Goal: Information Seeking & Learning: Learn about a topic

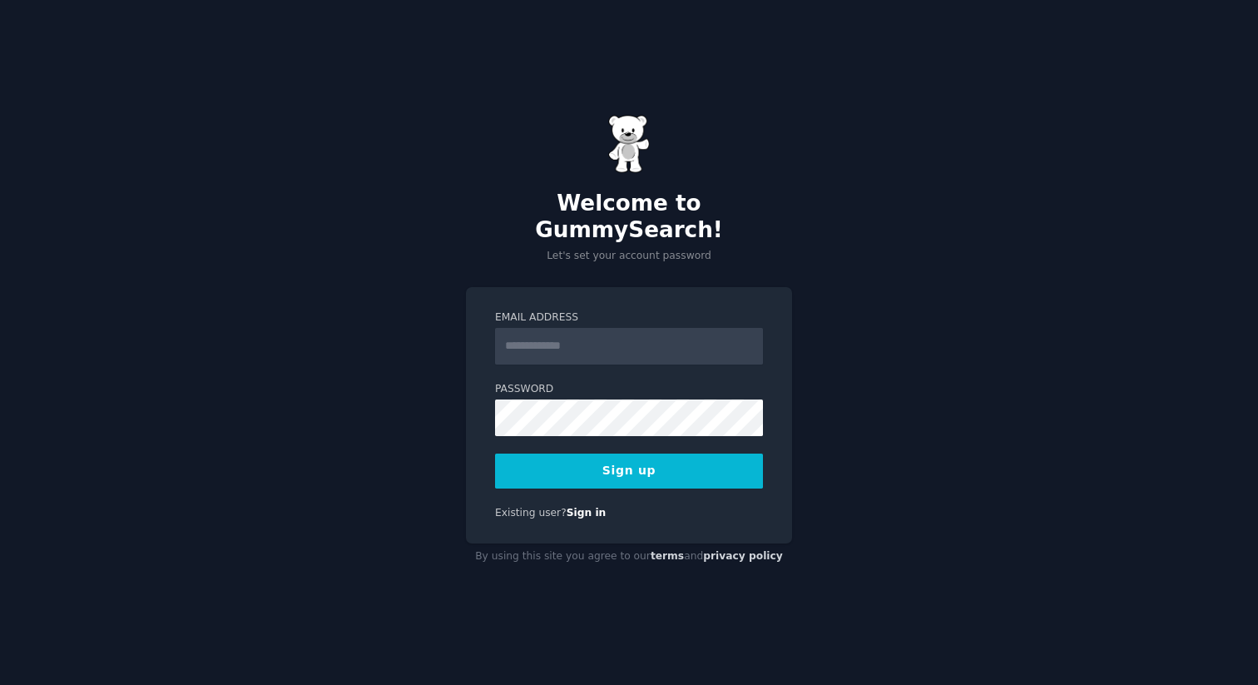
click at [655, 362] on form "Email Address Password Sign up" at bounding box center [629, 399] width 268 height 178
click at [667, 328] on input "Email Address" at bounding box center [629, 346] width 268 height 37
type input "*"
click at [495, 454] on button "Sign up" at bounding box center [629, 471] width 268 height 35
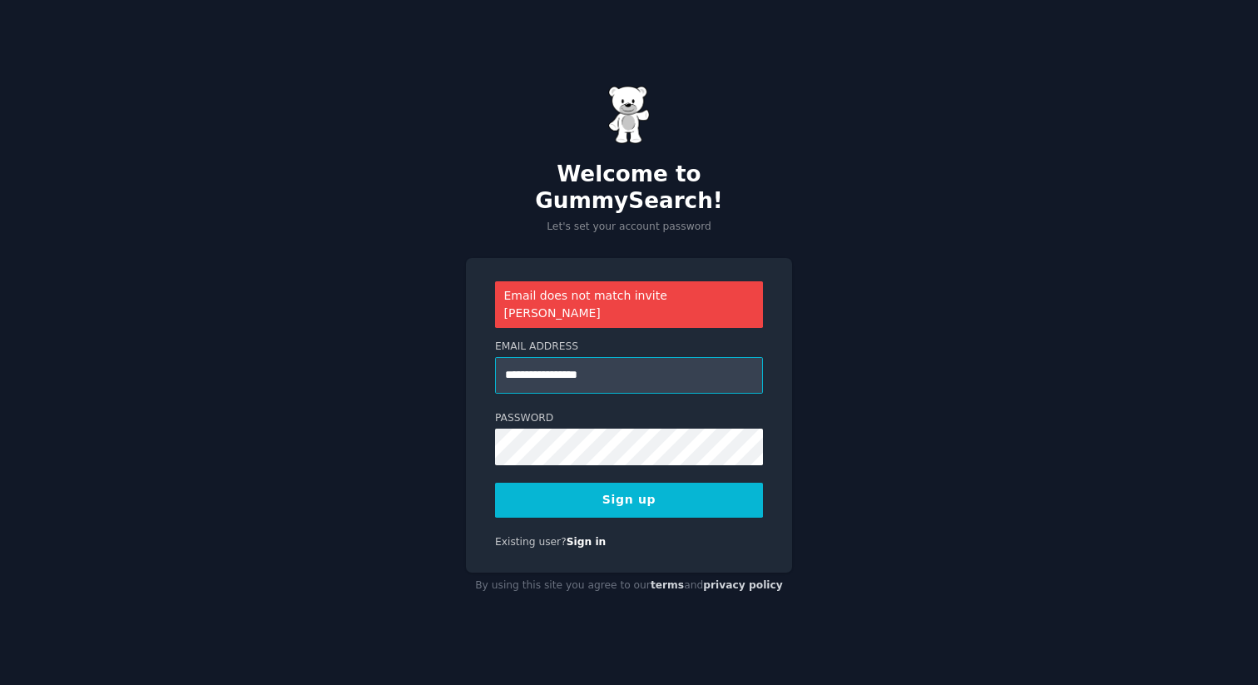
click at [539, 357] on input "**********" at bounding box center [629, 375] width 268 height 37
type input "**********"
click at [495, 483] on button "Sign up" at bounding box center [629, 500] width 268 height 35
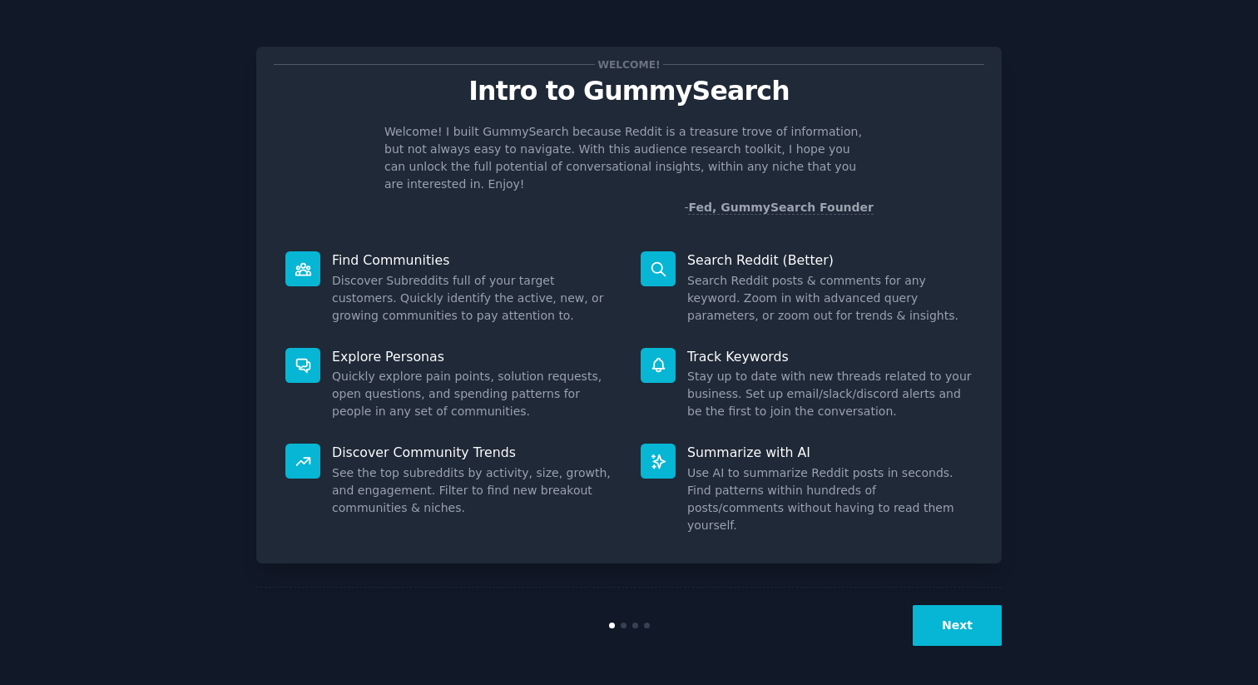
click at [978, 616] on button "Next" at bounding box center [957, 625] width 89 height 41
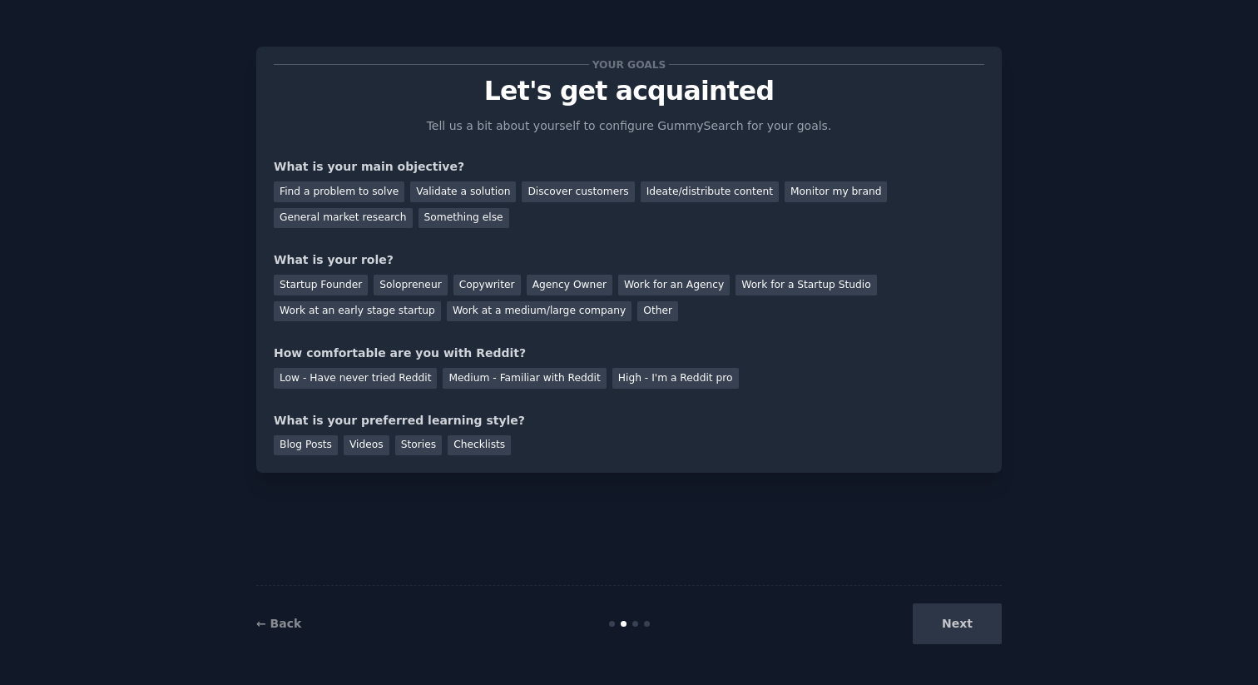
click at [978, 616] on div "Next" at bounding box center [877, 623] width 249 height 41
click at [964, 617] on div "Next" at bounding box center [877, 623] width 249 height 41
click at [376, 195] on div "Find a problem to solve" at bounding box center [339, 191] width 131 height 21
click at [432, 196] on div "Validate a solution" at bounding box center [463, 191] width 106 height 21
click at [360, 192] on div "Find a problem to solve" at bounding box center [339, 191] width 131 height 21
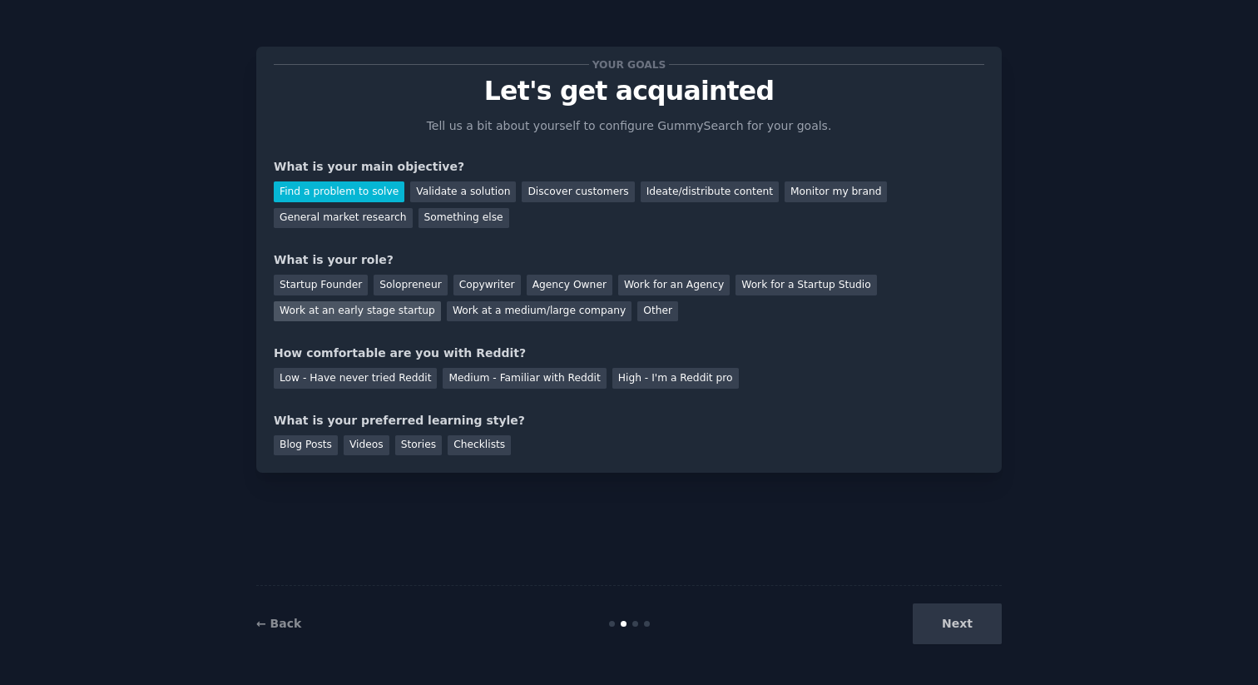
click at [354, 301] on div "Work at an early stage startup" at bounding box center [357, 311] width 167 height 21
click at [506, 380] on div "Medium - Familiar with Reddit" at bounding box center [524, 378] width 163 height 21
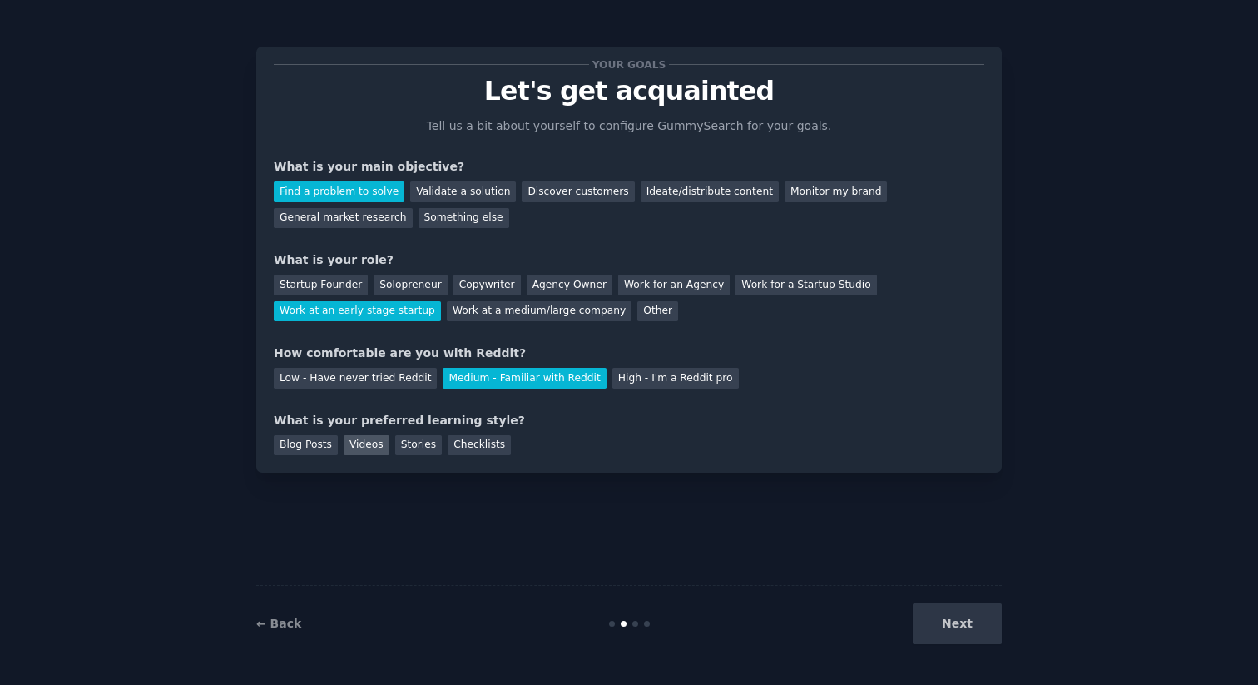
click at [371, 447] on div "Videos" at bounding box center [367, 445] width 46 height 21
click at [971, 607] on button "Next" at bounding box center [957, 623] width 89 height 41
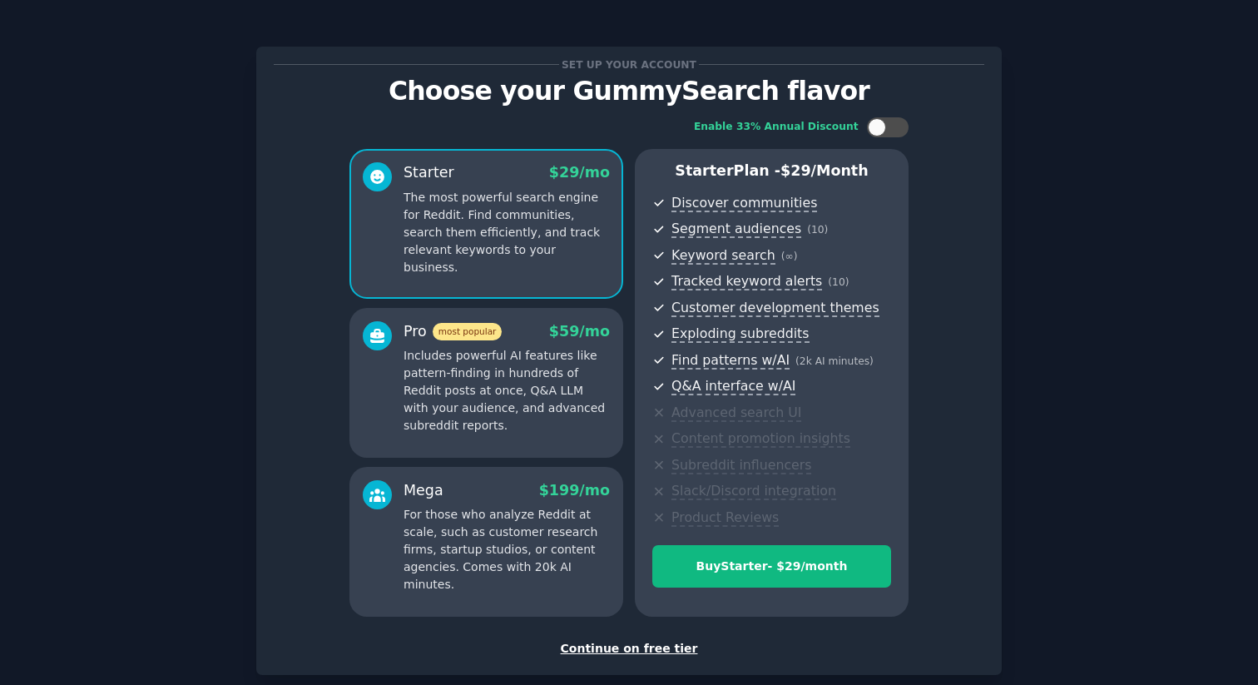
click at [641, 652] on div "Continue on free tier" at bounding box center [629, 648] width 711 height 17
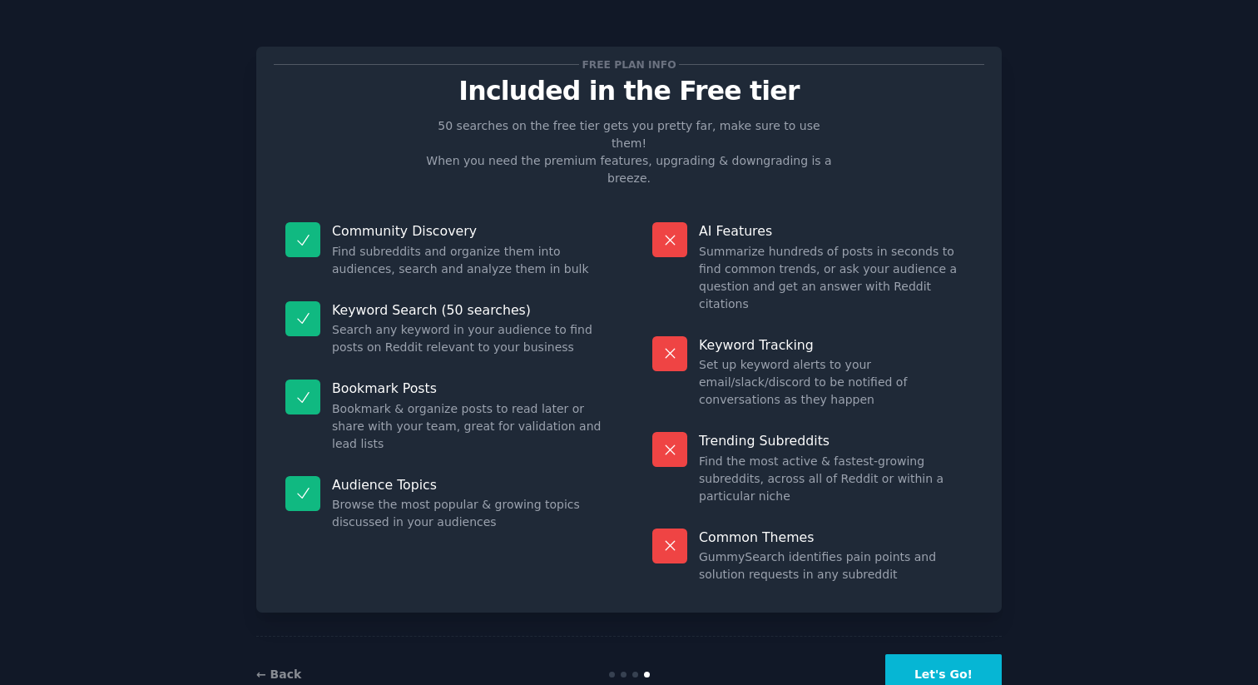
click at [933, 654] on button "Let's Go!" at bounding box center [943, 674] width 117 height 41
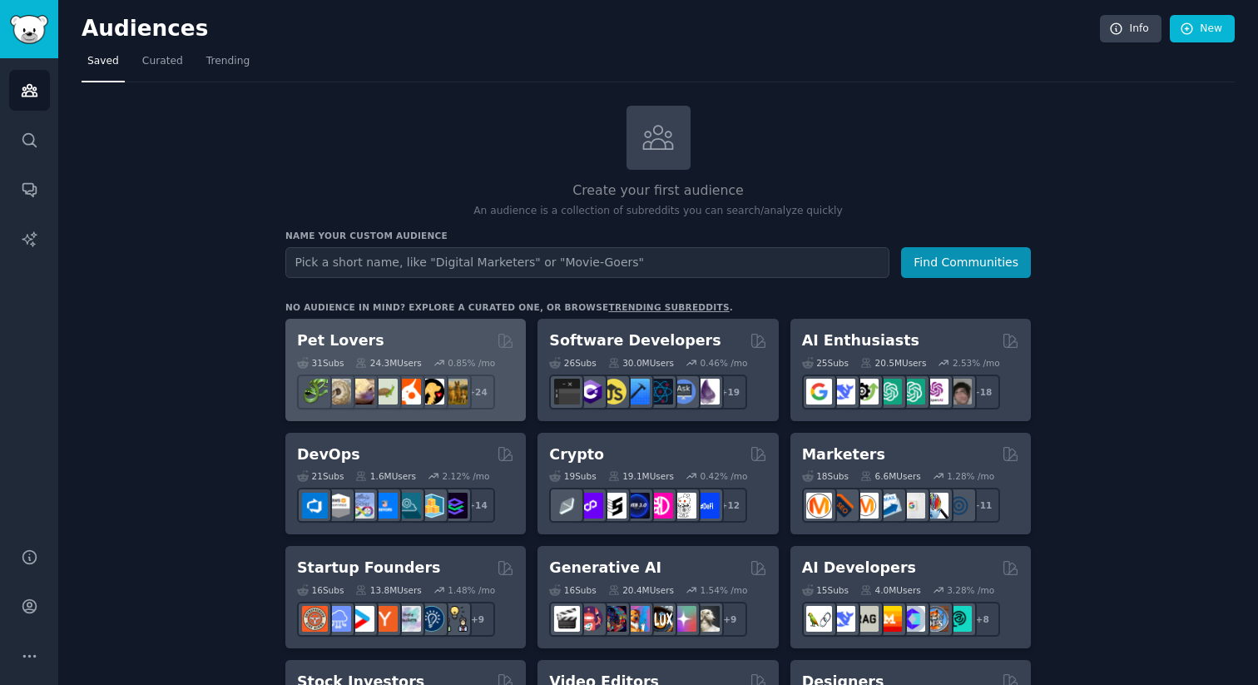
click at [483, 343] on div "Pet Lovers Curated by GummySearch" at bounding box center [405, 340] width 217 height 21
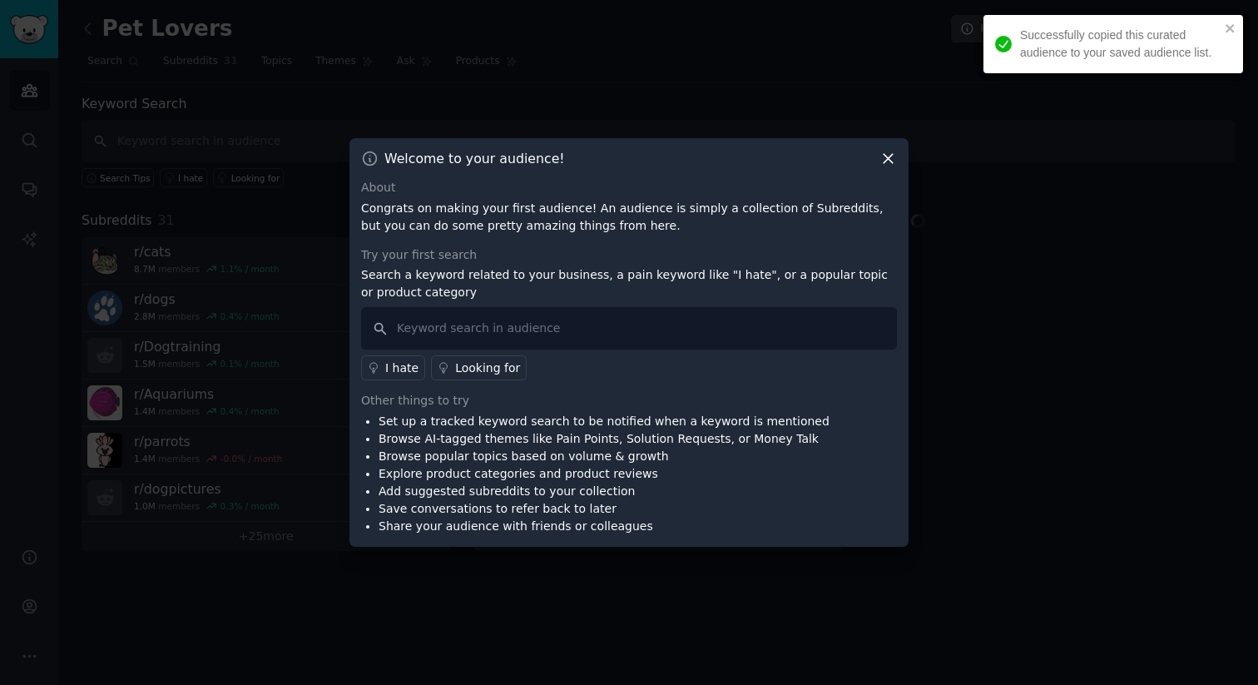
click at [881, 157] on icon at bounding box center [888, 158] width 17 height 17
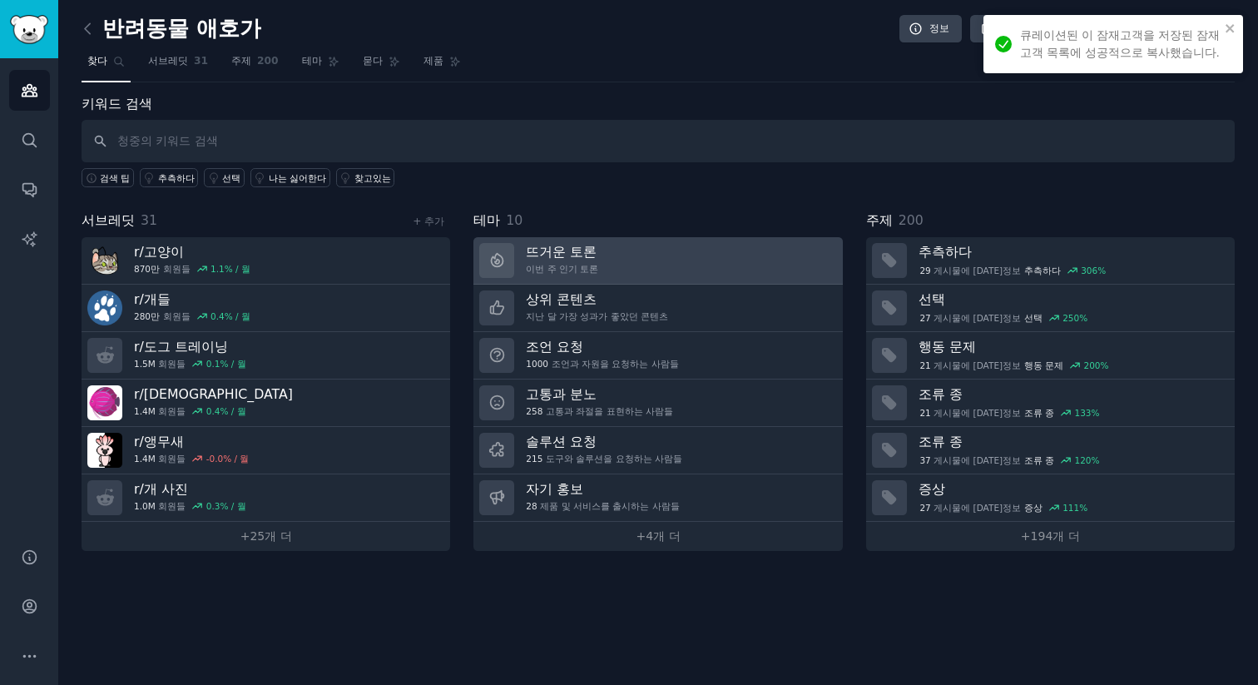
click at [659, 260] on link "뜨거운 토론 이번 주 인기 토론" at bounding box center [658, 260] width 369 height 47
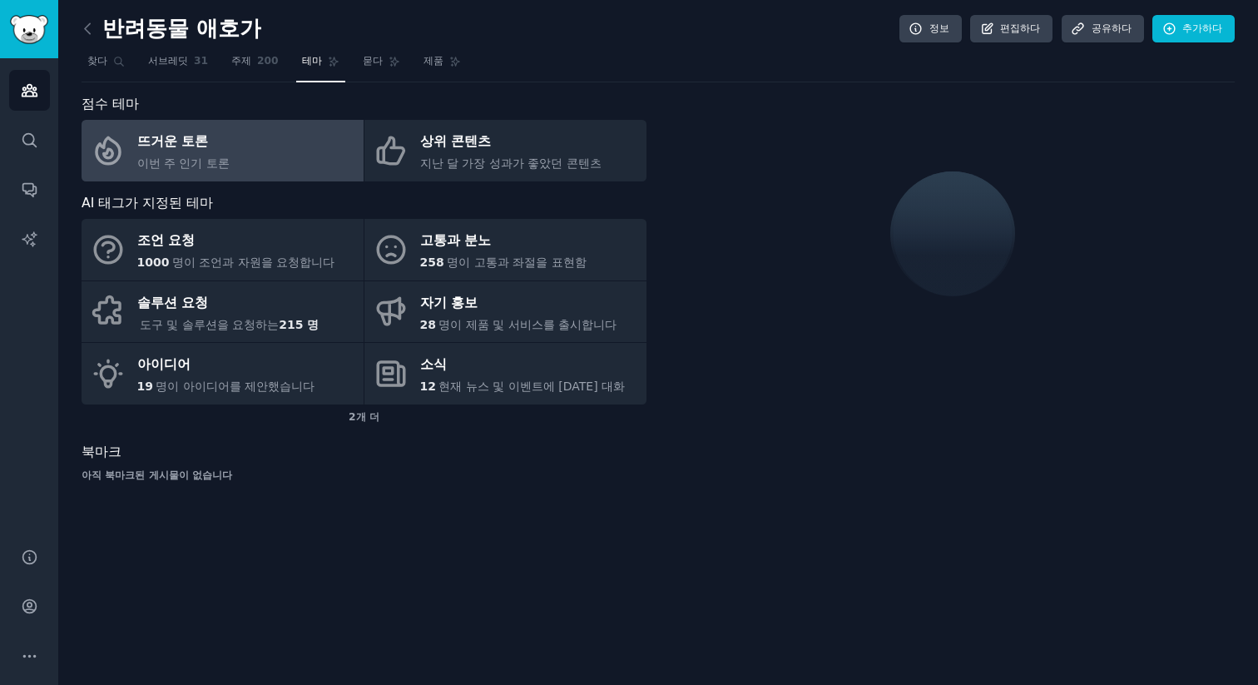
click at [223, 156] on link "뜨거운 토론 이번 주 인기 토론" at bounding box center [223, 151] width 282 height 62
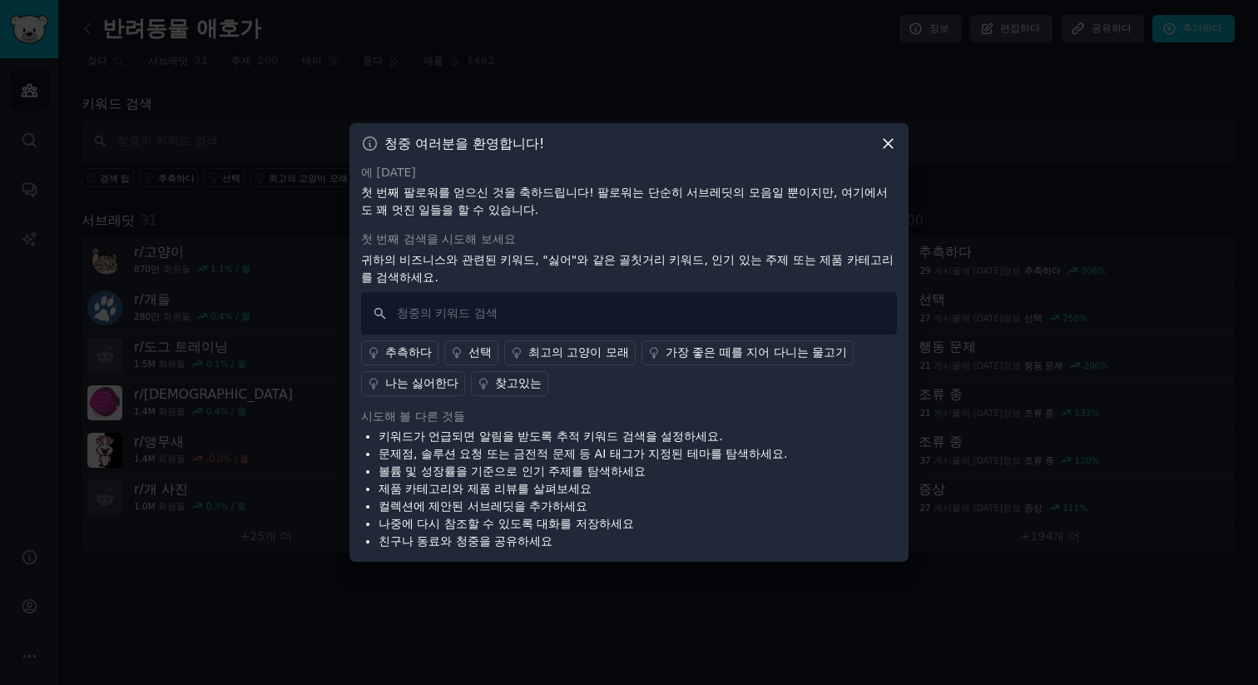
click at [893, 150] on icon at bounding box center [888, 143] width 17 height 17
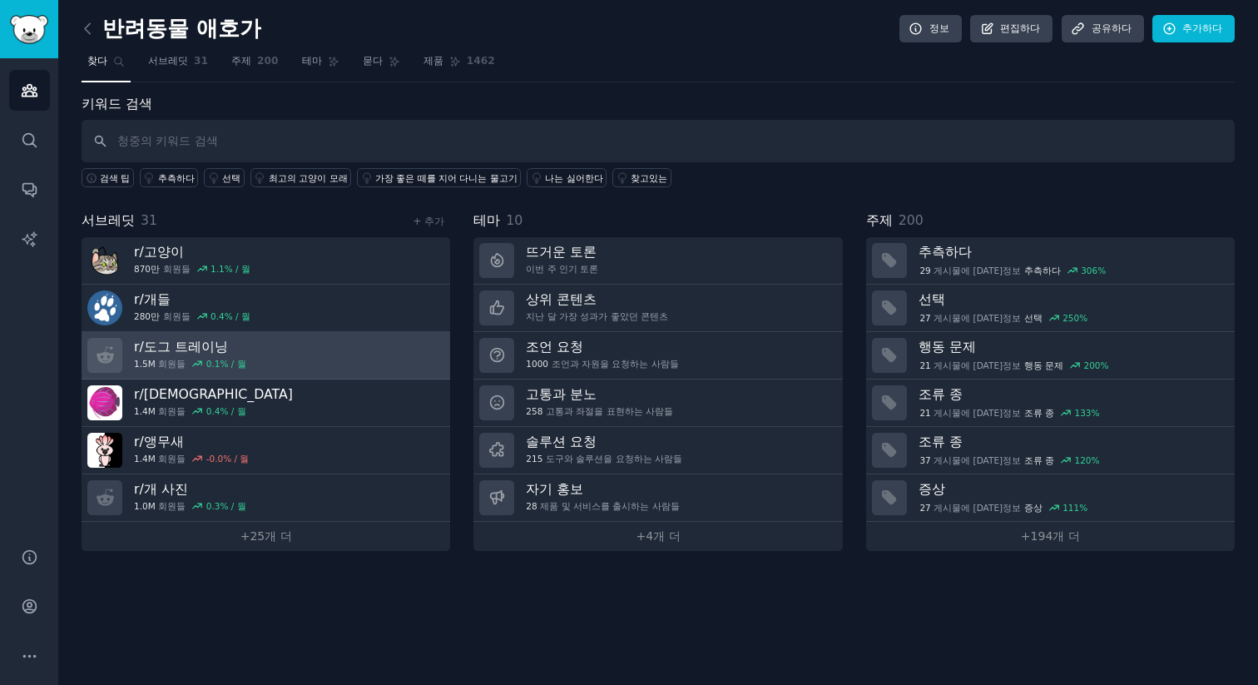
click at [419, 372] on link "r/ 도그 트레이닝 1.5M 회원들 0.1 % / 월" at bounding box center [266, 355] width 369 height 47
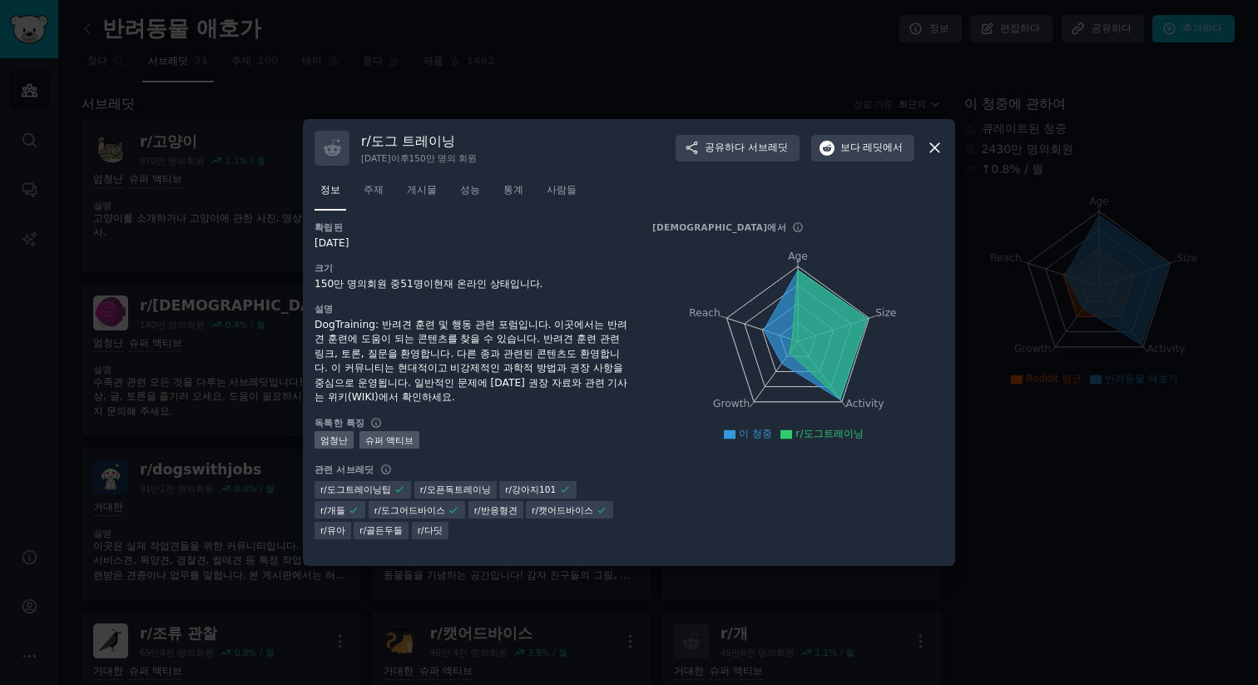
click at [931, 147] on icon at bounding box center [934, 147] width 17 height 17
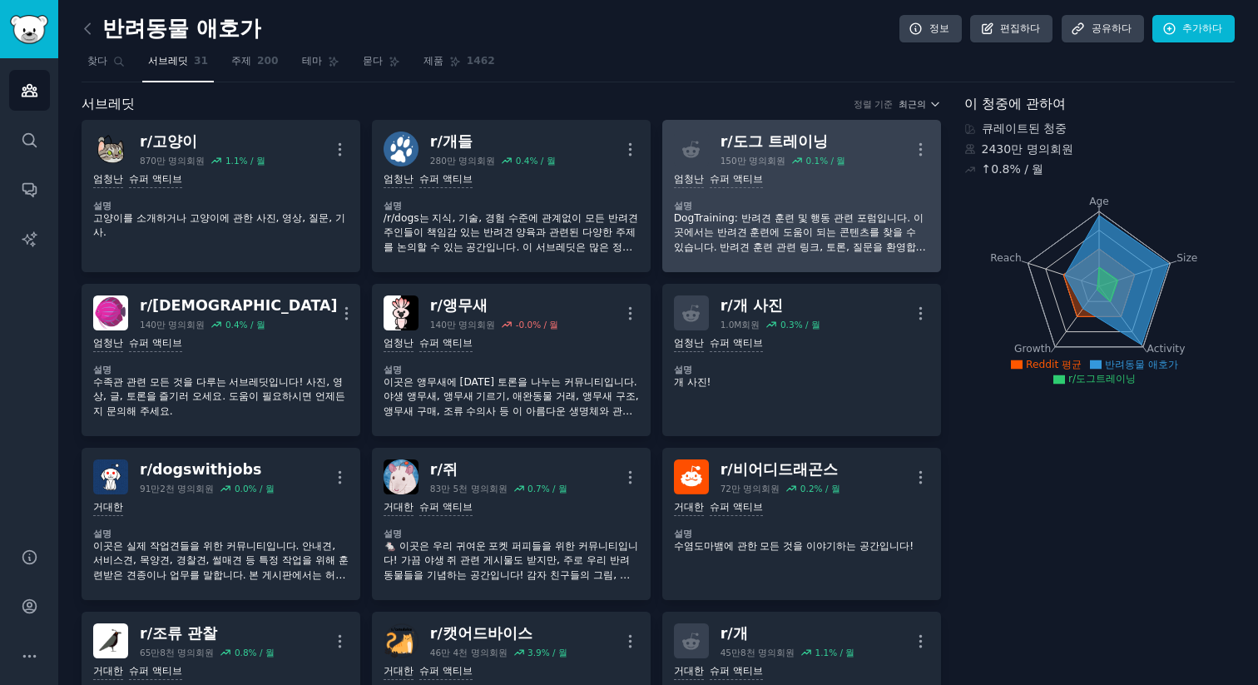
click at [746, 252] on font "DogTraining: 반려견 훈련 및 행동 관련 포럼입니다. 이곳에서는 반려견 훈련에 도움이 되는 콘텐츠를 찾을 수 있습니다. 반려견 훈련 …" at bounding box center [800, 261] width 252 height 99
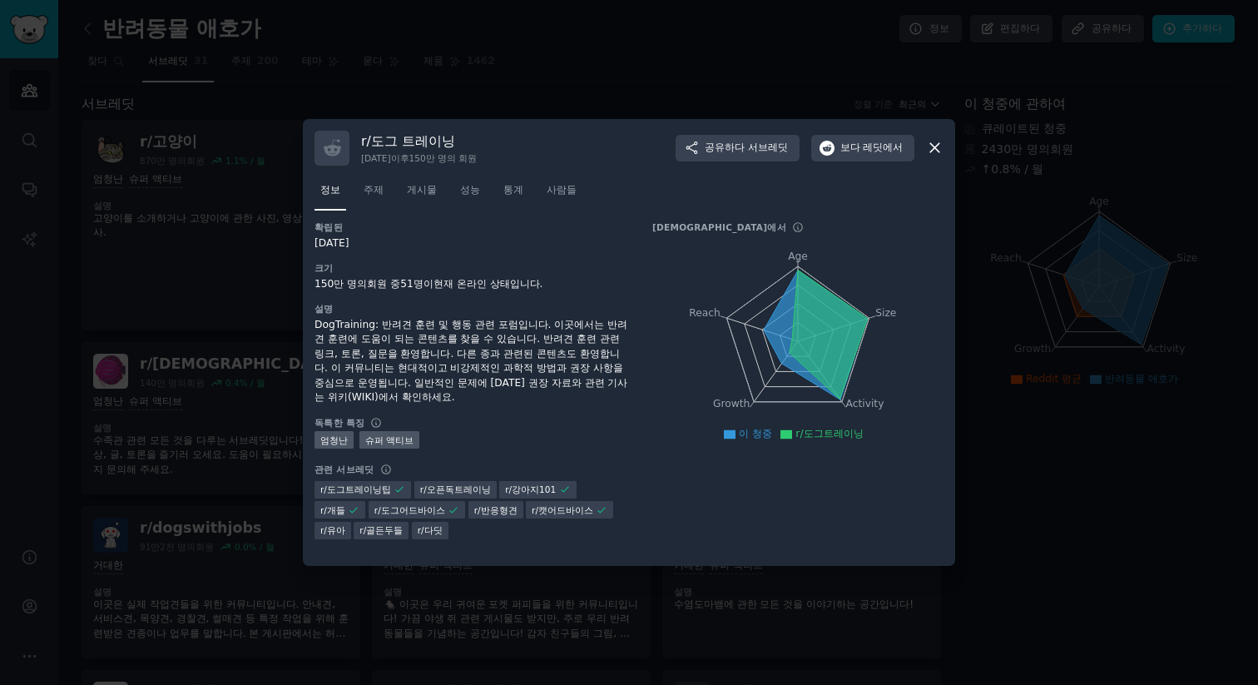
click at [927, 142] on icon at bounding box center [934, 147] width 17 height 17
click at [925, 149] on div "r/ 도그 트레이닝 [DATE] 이후 150만 명의 회원 공유하다 서브레딧 보다 레딧에서" at bounding box center [629, 148] width 629 height 35
click at [928, 147] on icon at bounding box center [934, 147] width 17 height 17
click at [925, 140] on div "r/ 도그 트레이닝 [DATE] 이후 150만 명의 회원 공유하다 서브레딧 보다 레딧에서" at bounding box center [629, 148] width 629 height 35
click at [937, 149] on icon at bounding box center [934, 148] width 9 height 9
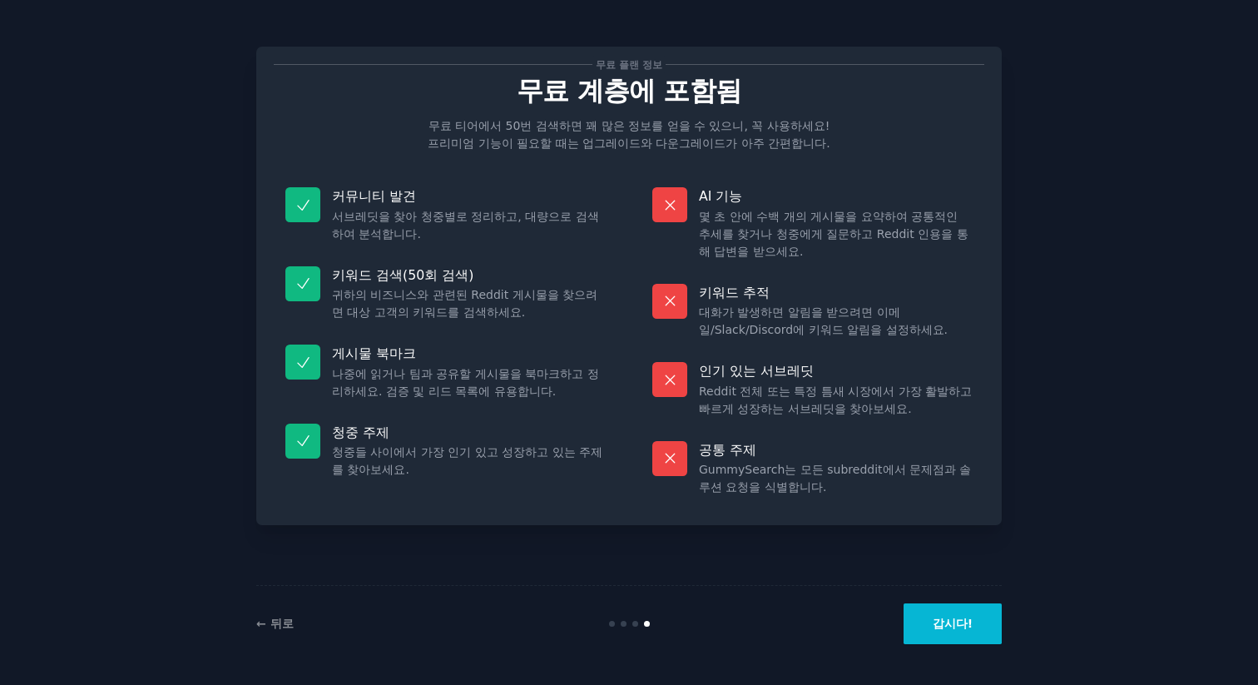
click at [964, 621] on font "갑시다!" at bounding box center [953, 623] width 40 height 13
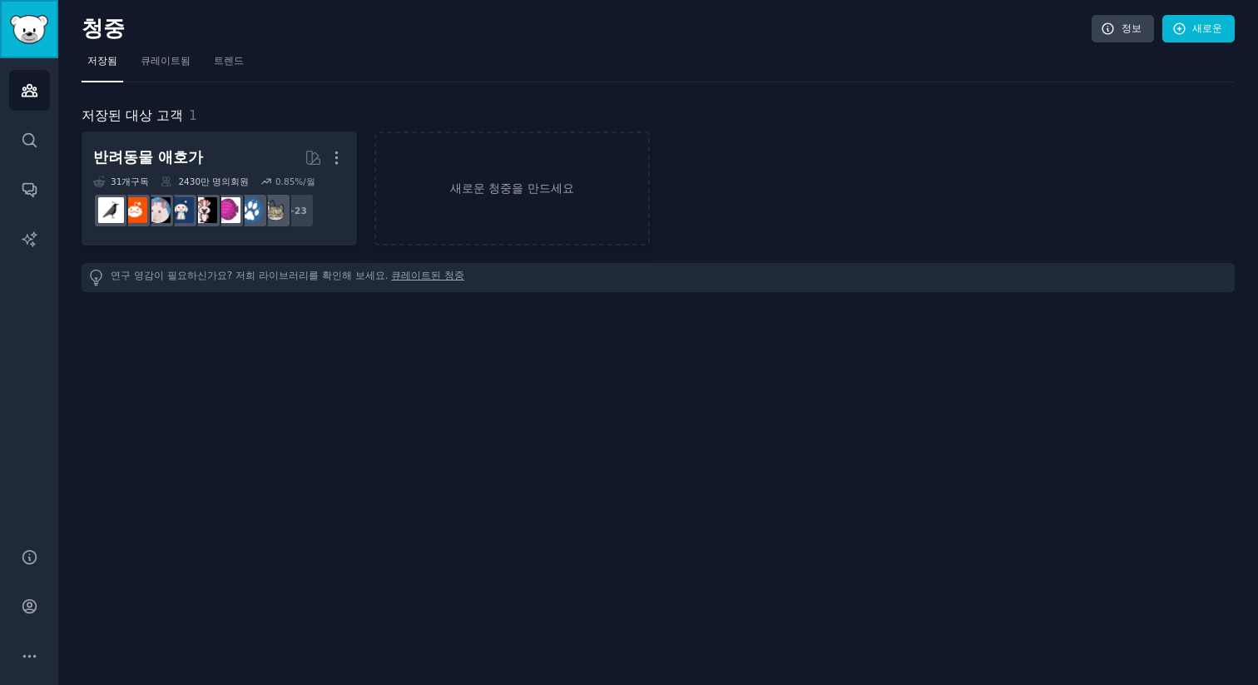
click at [29, 15] on img "사이드바" at bounding box center [29, 29] width 38 height 29
click at [151, 56] on font "큐레이트됨" at bounding box center [166, 61] width 50 height 12
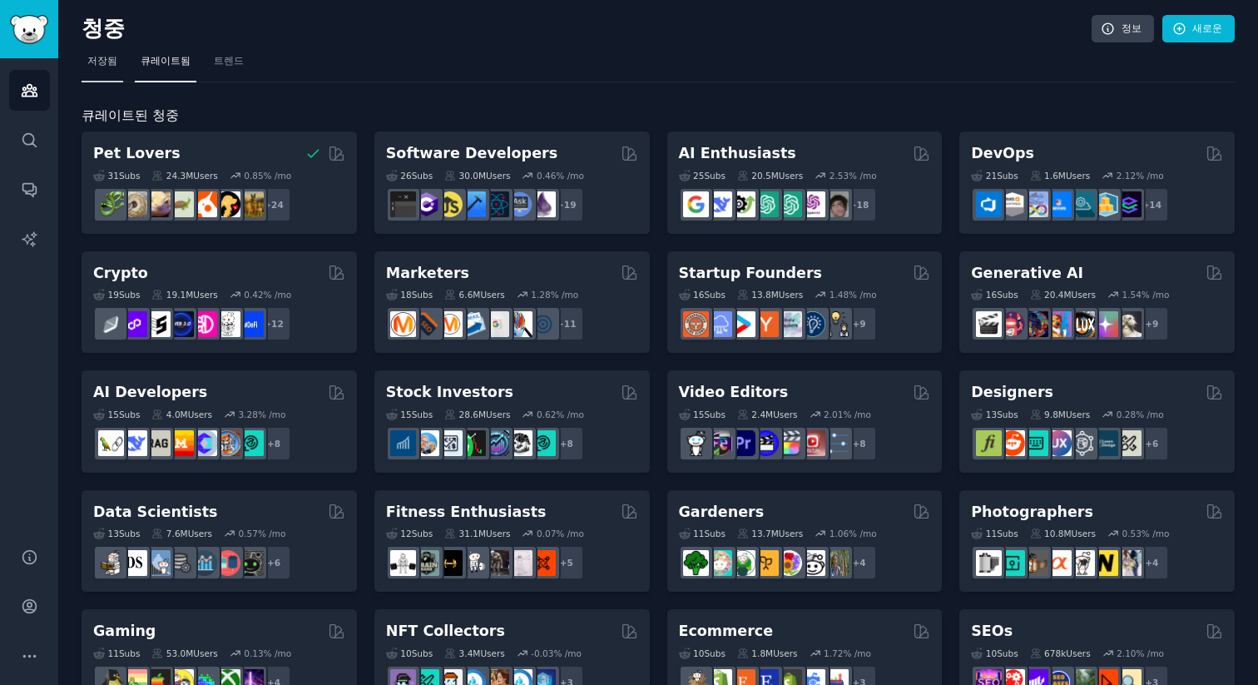
click at [107, 60] on font "저장됨" at bounding box center [102, 61] width 30 height 12
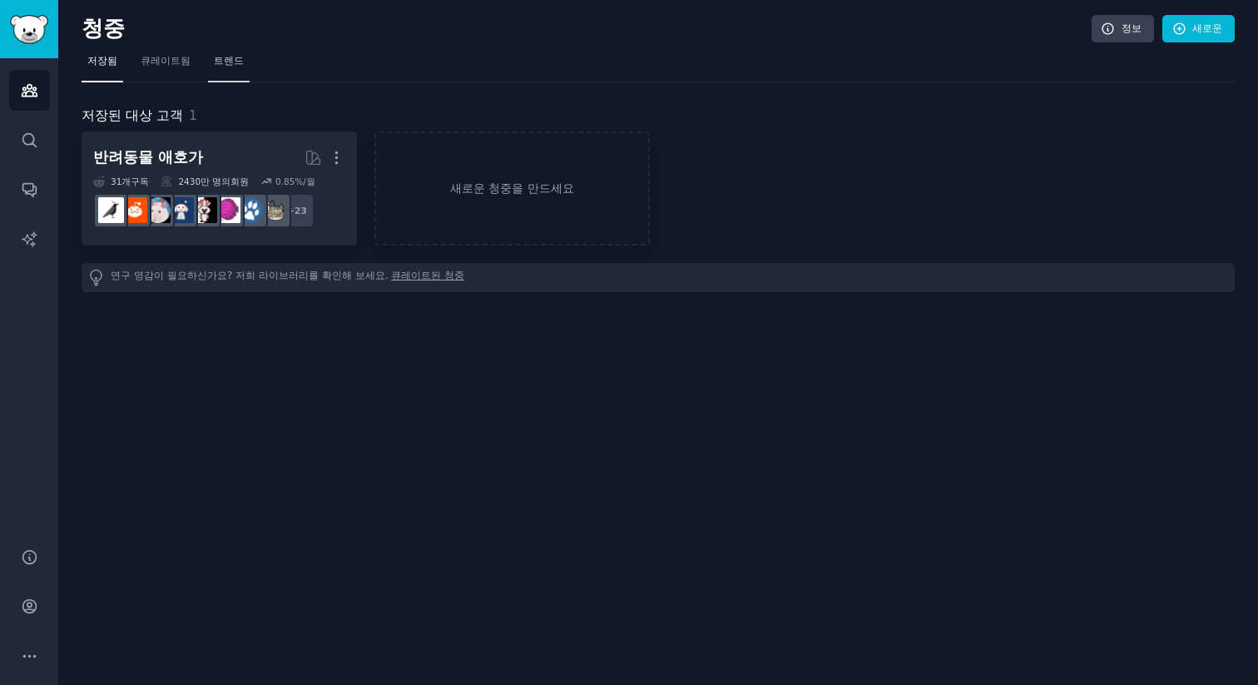
click at [231, 61] on link "트렌드" at bounding box center [229, 65] width 42 height 34
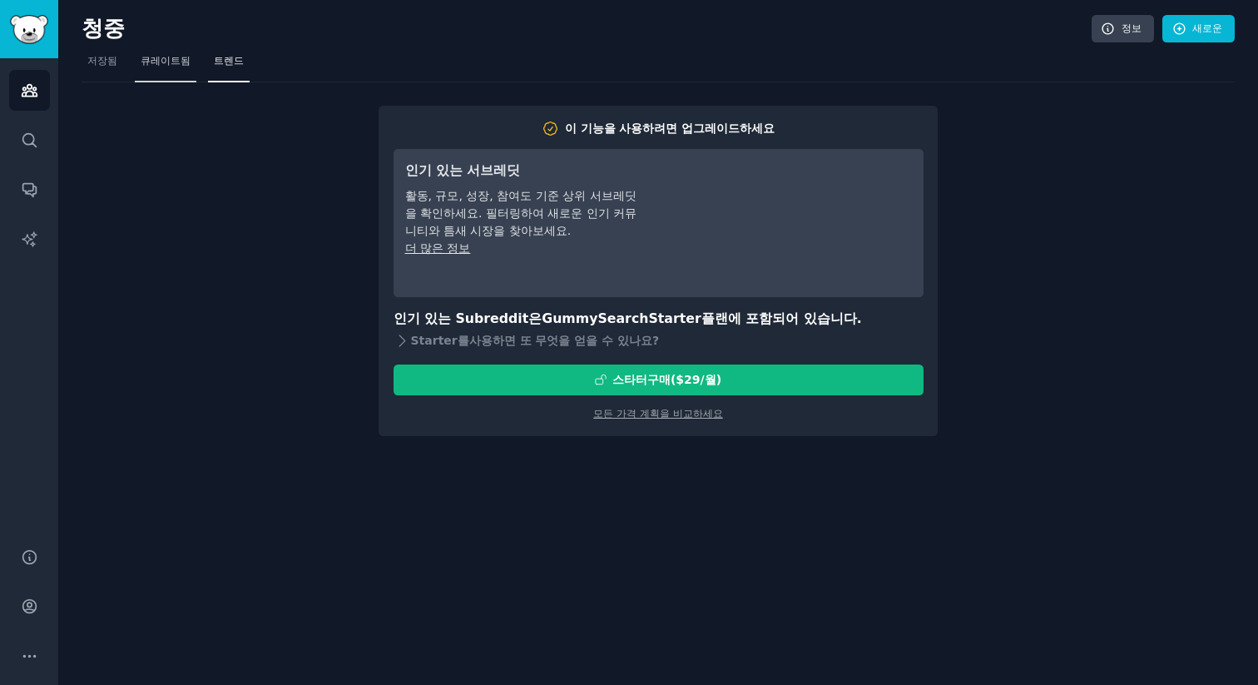
click at [161, 70] on link "큐레이트됨" at bounding box center [166, 65] width 62 height 34
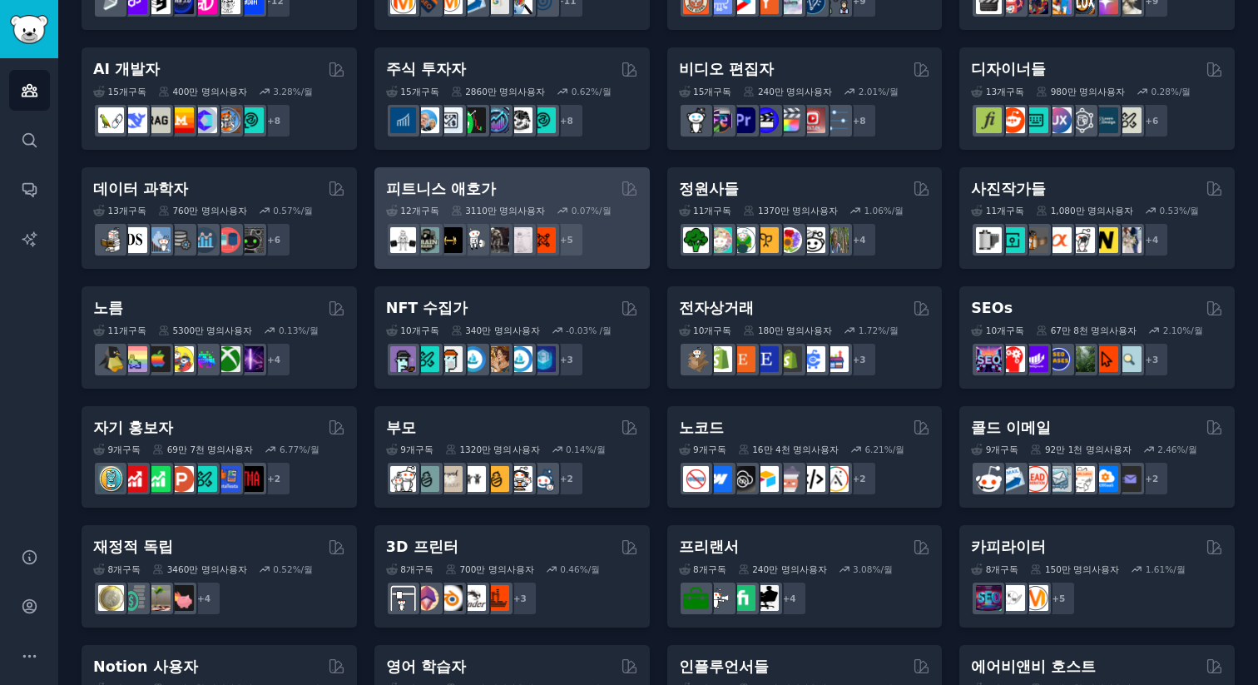
scroll to position [327, 0]
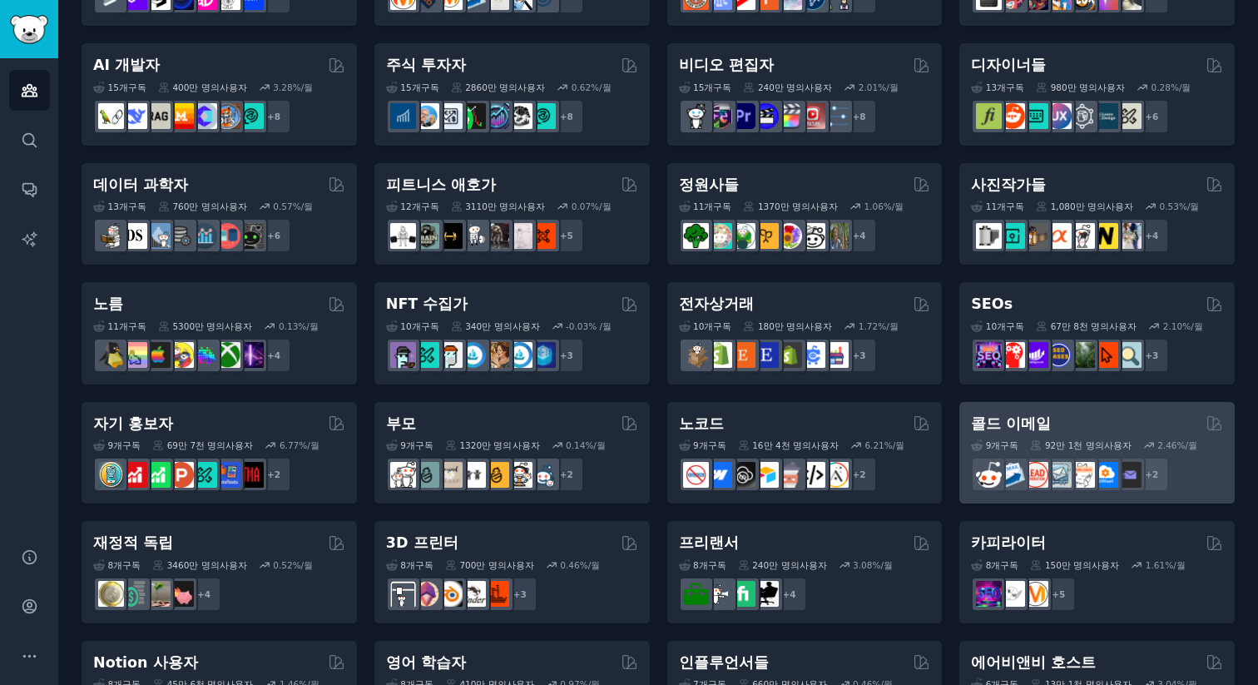
click at [982, 429] on font "콜드 이메일" at bounding box center [1011, 423] width 80 height 17
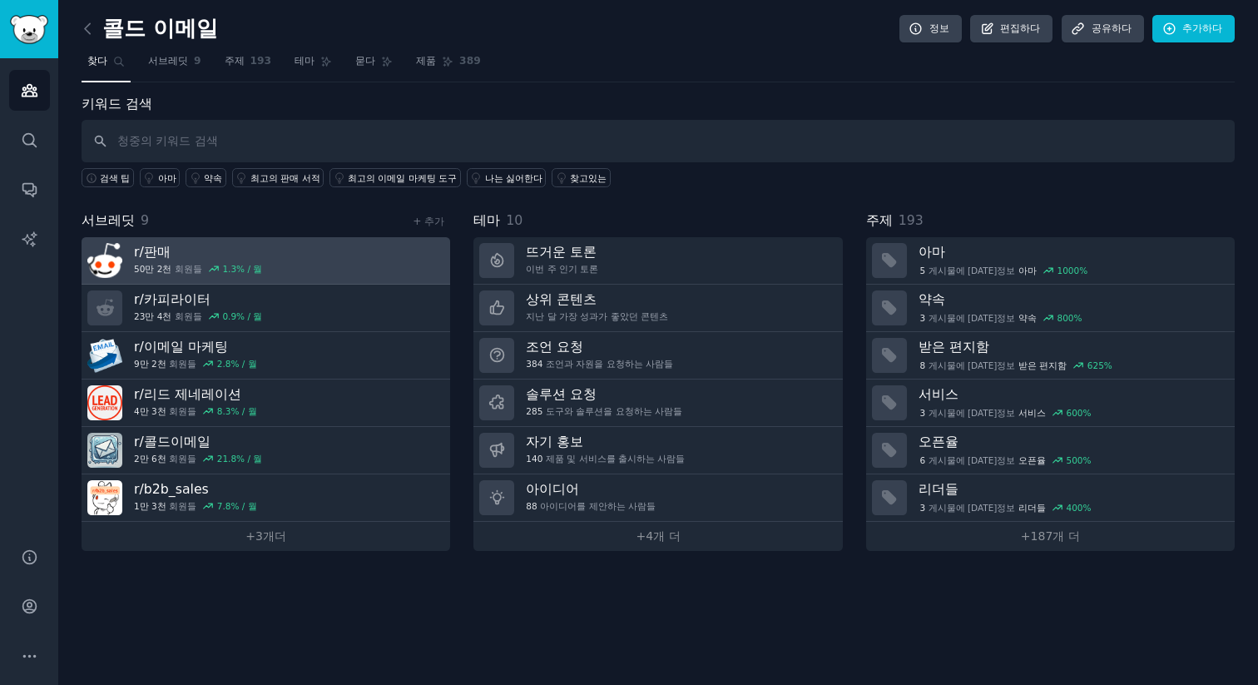
click at [168, 247] on h3 "r/ 판매" at bounding box center [198, 251] width 128 height 17
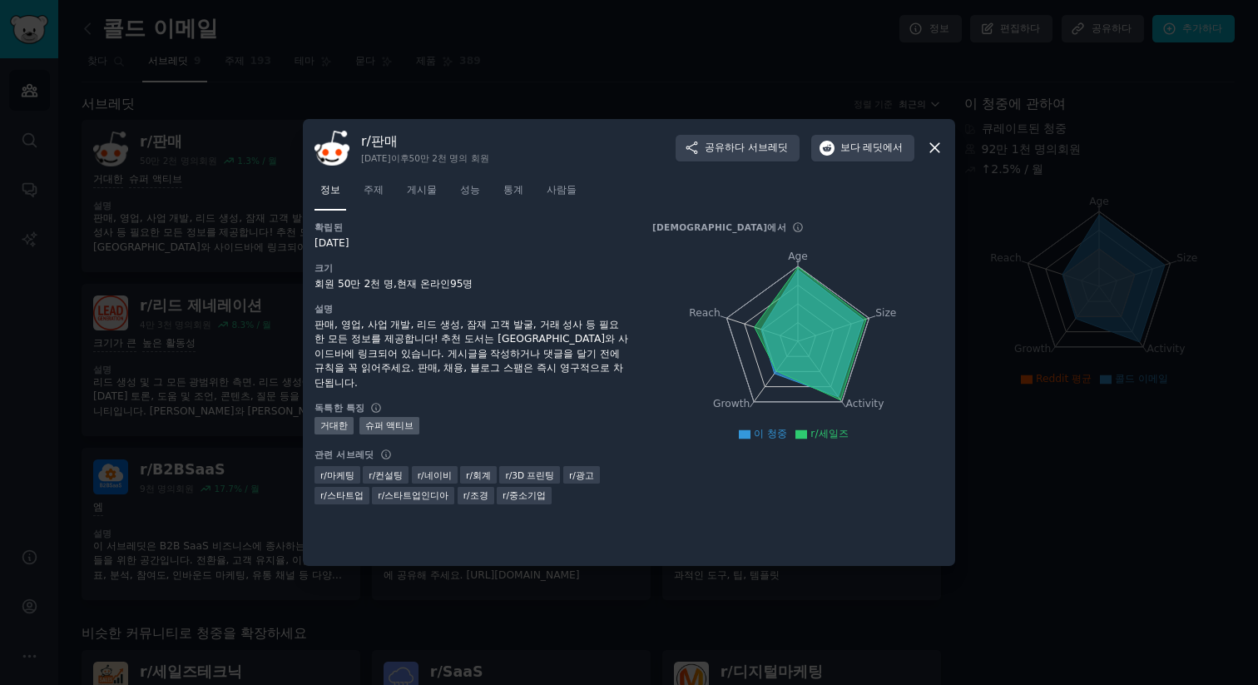
click at [927, 142] on icon at bounding box center [934, 147] width 17 height 17
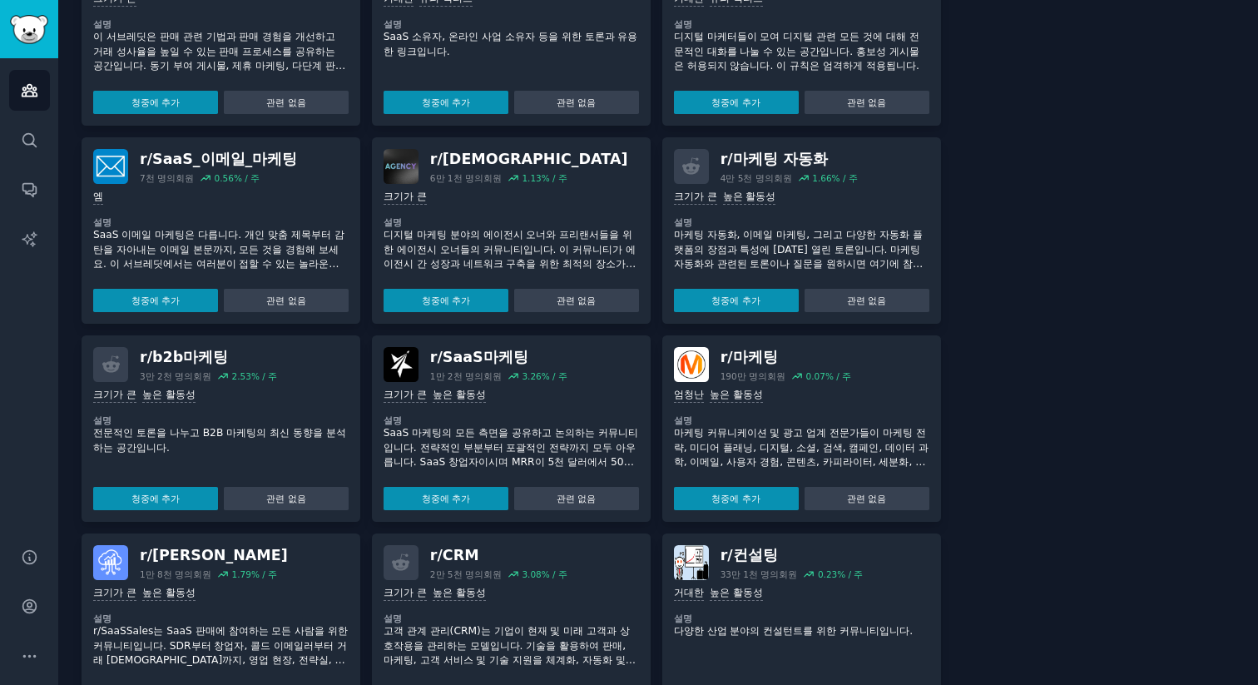
scroll to position [709, 0]
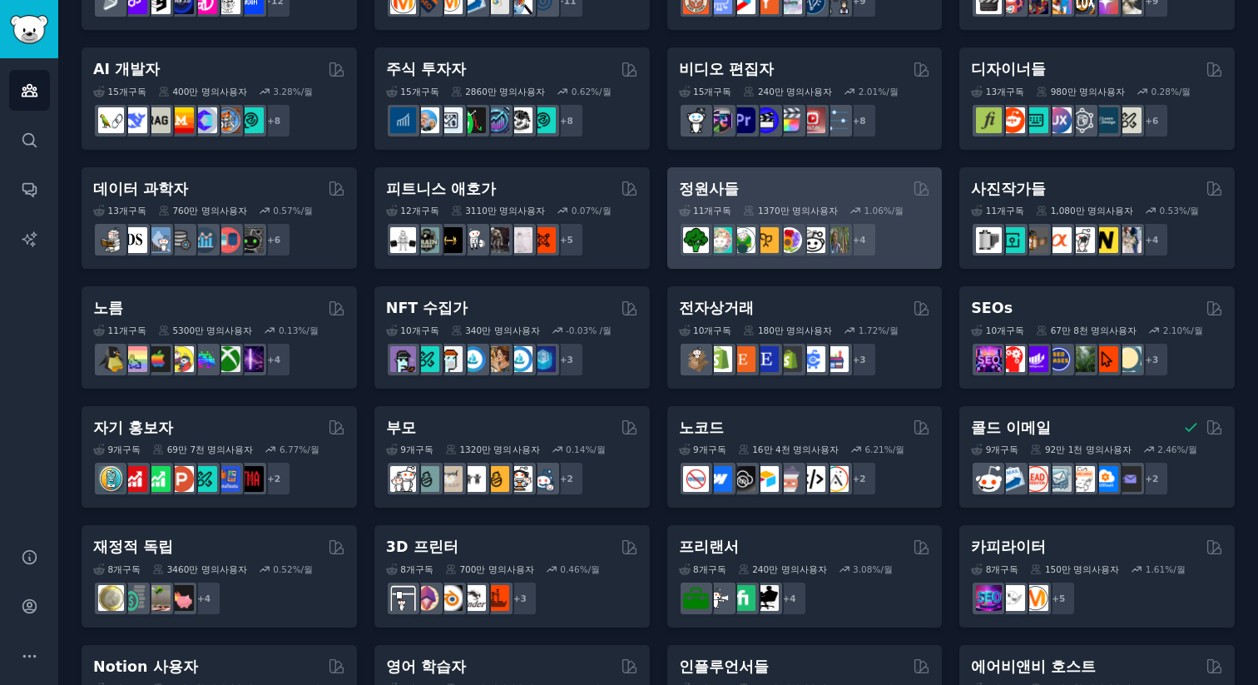
scroll to position [338, 0]
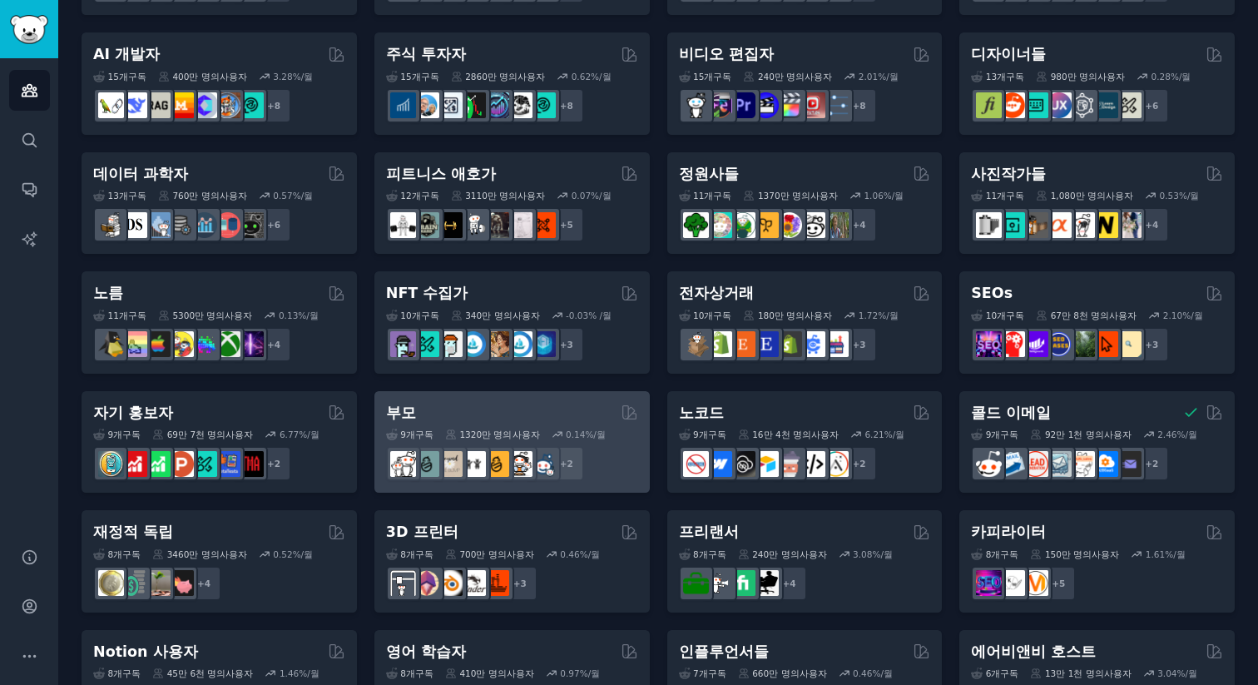
click at [495, 424] on div "9 개 구독 1320만 명의 사용자 0.14 %/월 + 2" at bounding box center [512, 452] width 252 height 58
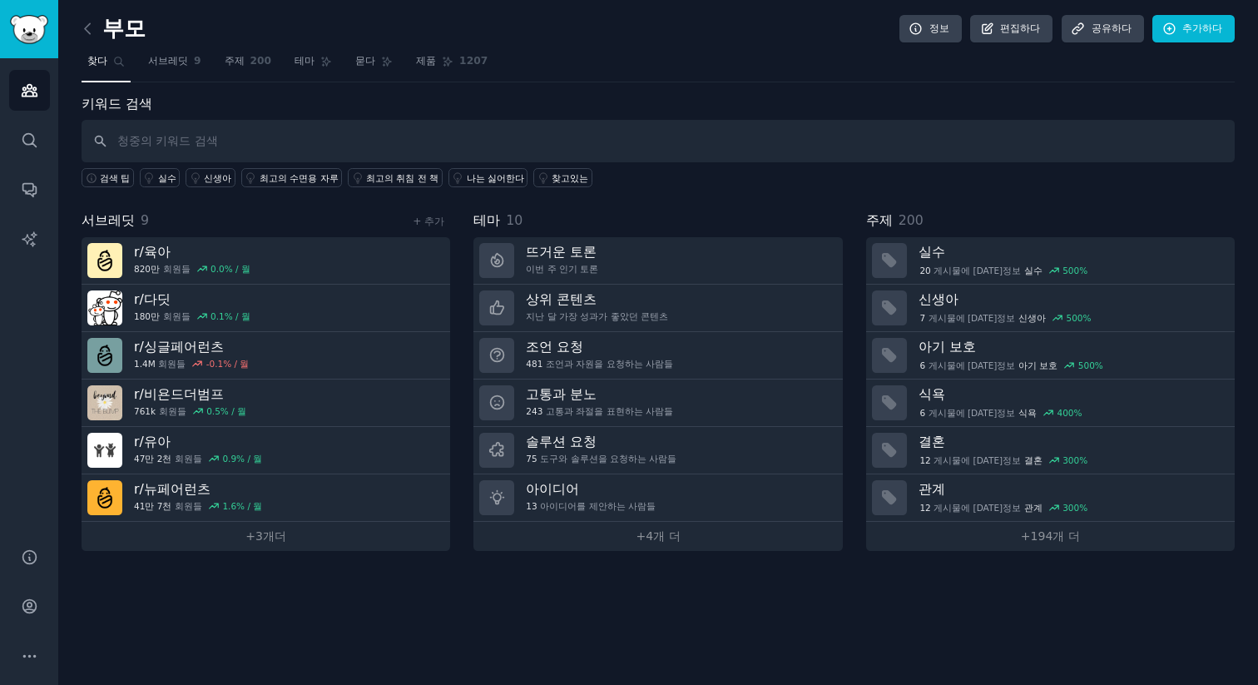
click at [498, 590] on div "부모 정보 편집하다 공유하다 추가하다 찾다 서브레딧 9 주제 200 테마 묻다 제품 1207 키워드 검색 검색 팁 실수 신생아 최고의 수면용 …" at bounding box center [658, 342] width 1200 height 685
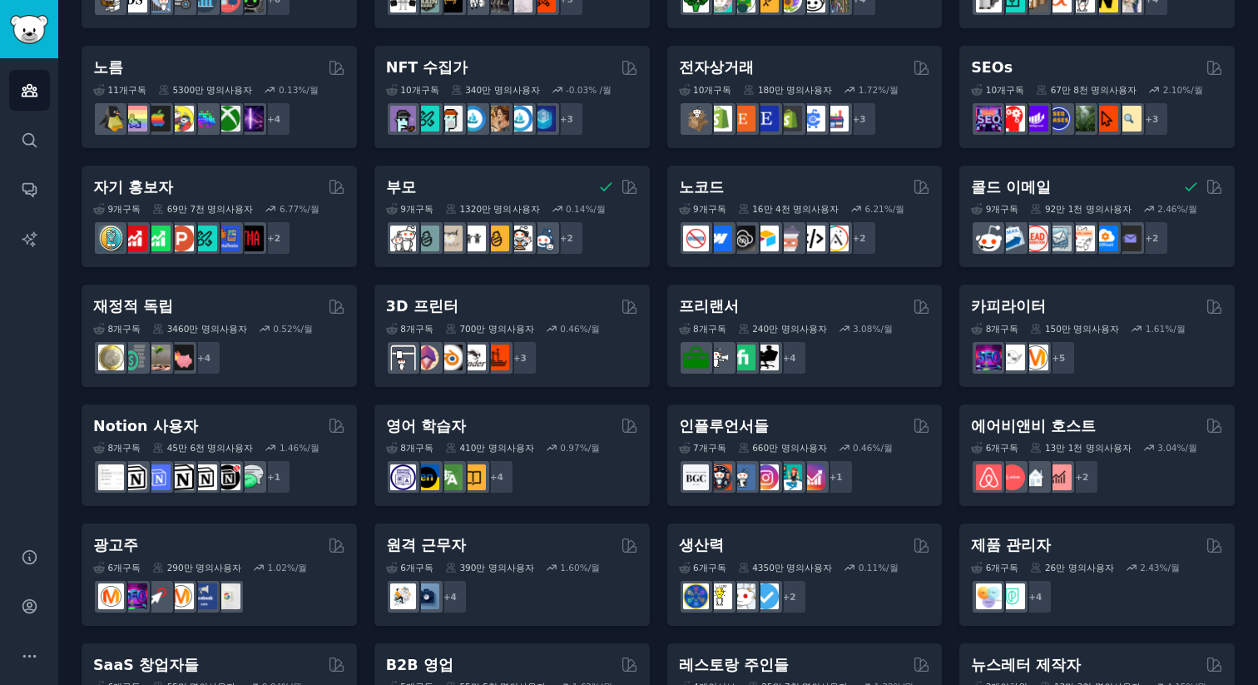
scroll to position [647, 0]
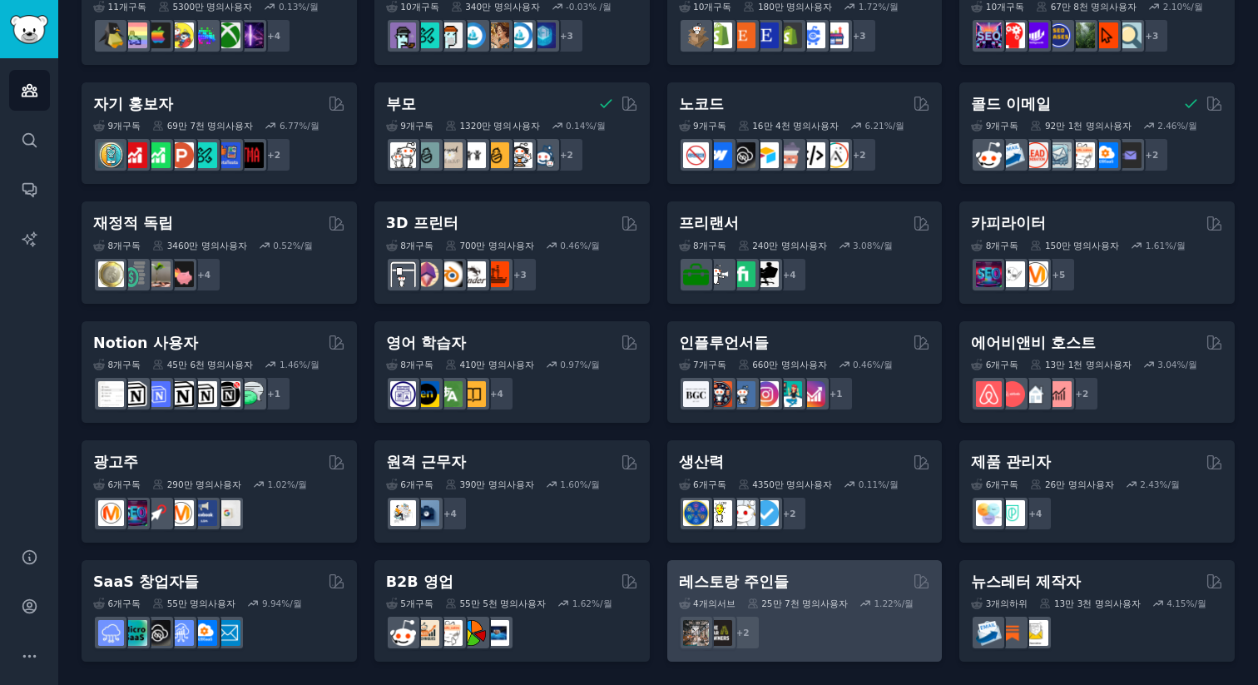
click at [750, 578] on font "레스토랑 주인들" at bounding box center [734, 581] width 110 height 17
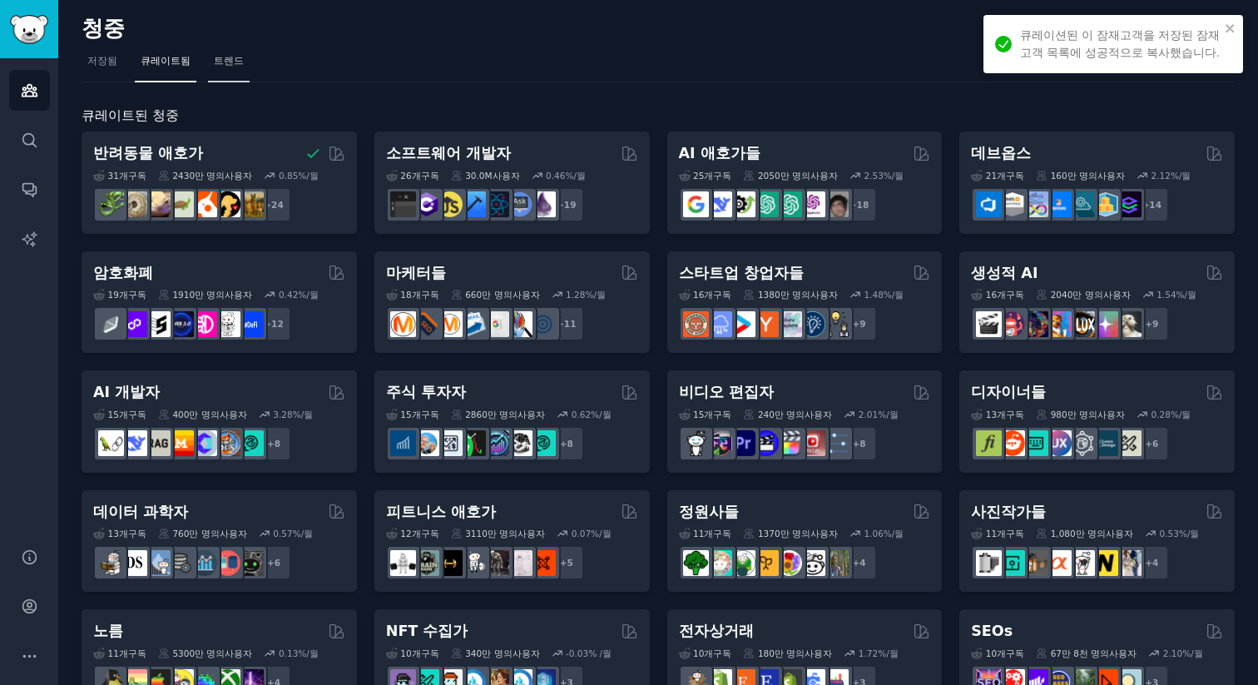
click at [214, 57] on font "트렌드" at bounding box center [229, 61] width 30 height 12
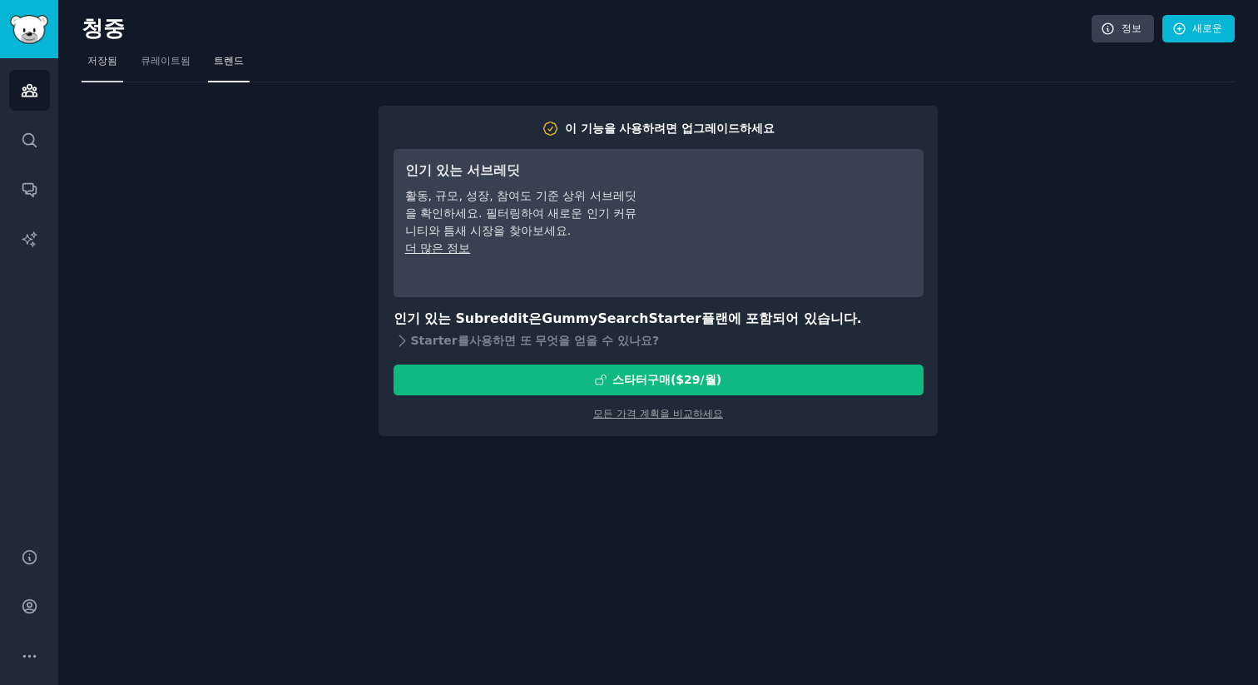
click at [115, 58] on link "저장됨" at bounding box center [103, 65] width 42 height 34
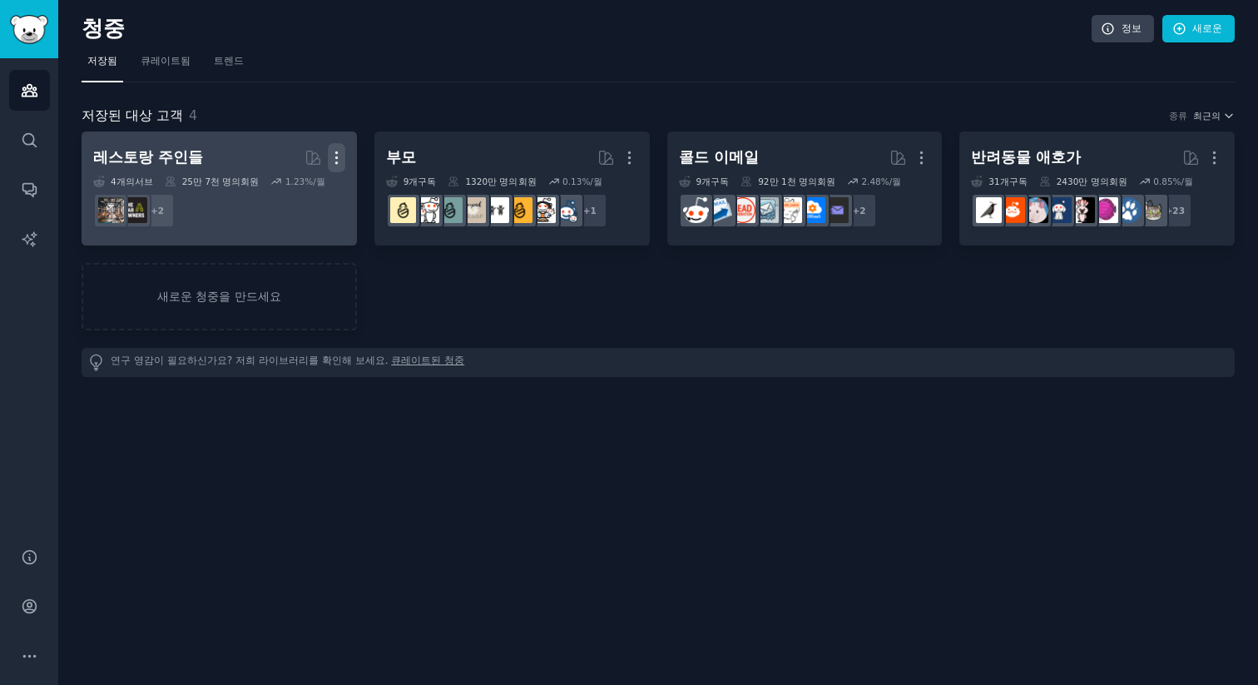
click at [332, 165] on icon "button" at bounding box center [336, 157] width 17 height 17
click at [302, 184] on p "Delete" at bounding box center [291, 192] width 38 height 17
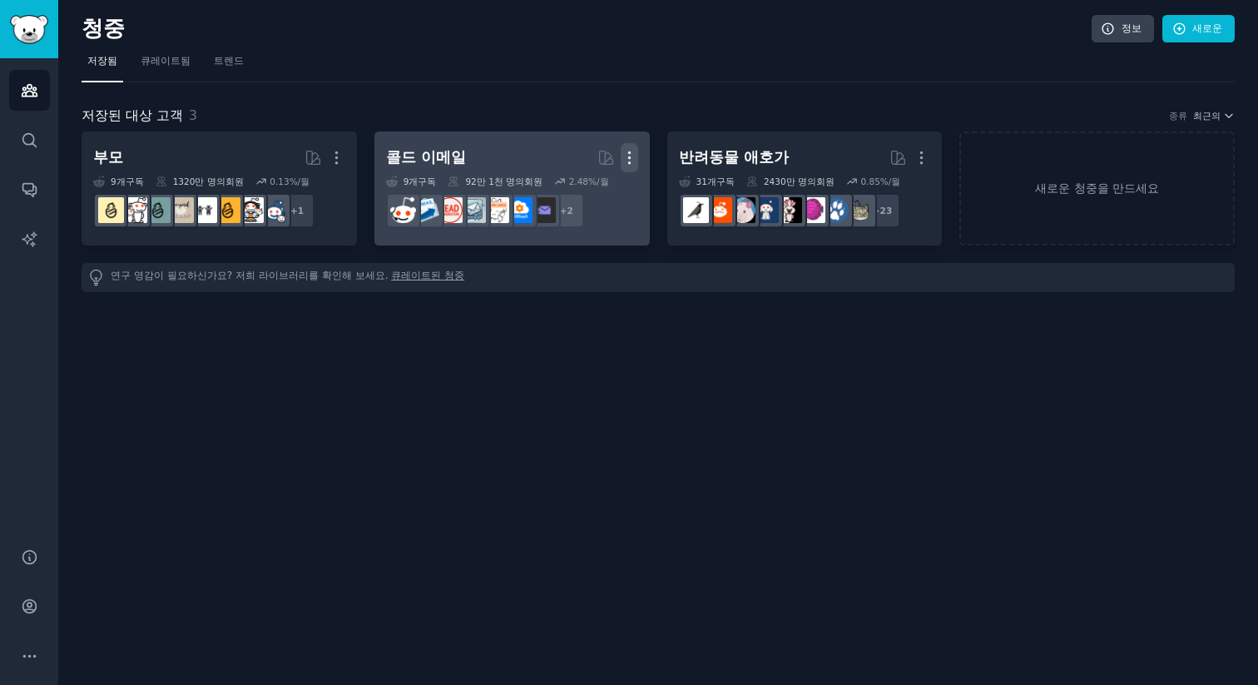
click at [632, 145] on button "더" at bounding box center [629, 157] width 17 height 29
click at [601, 196] on p "Delete" at bounding box center [584, 192] width 38 height 17
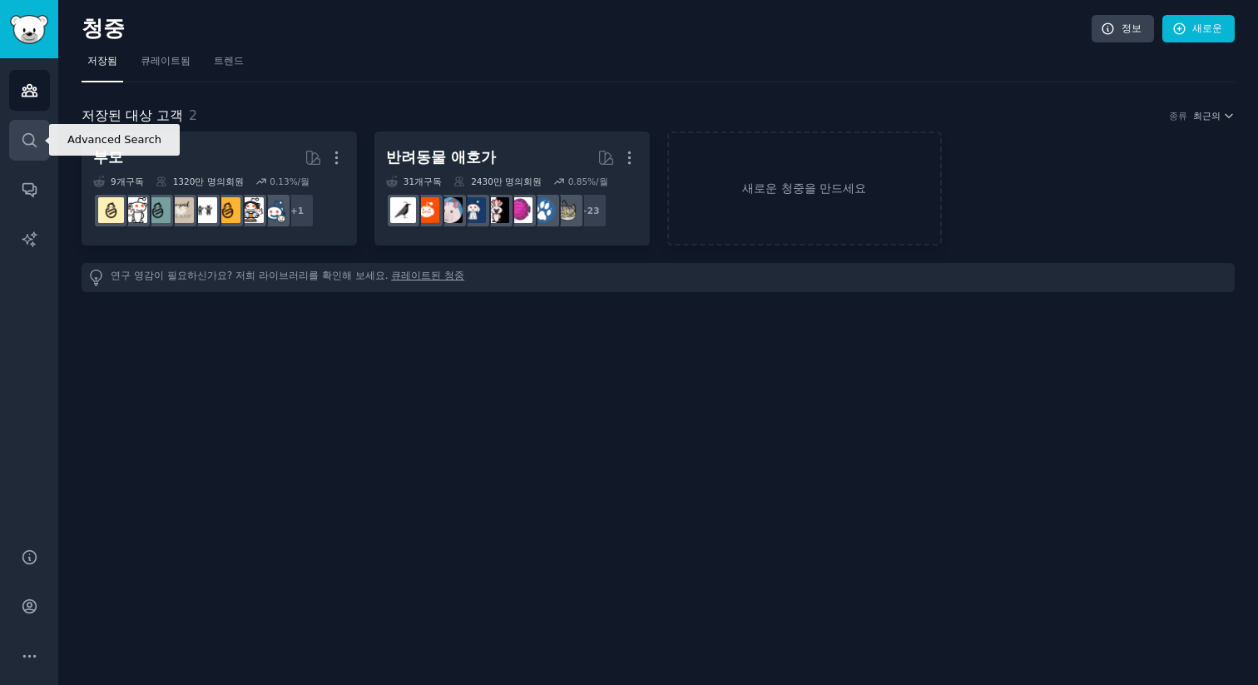
click at [27, 129] on link "찾다" at bounding box center [29, 140] width 41 height 41
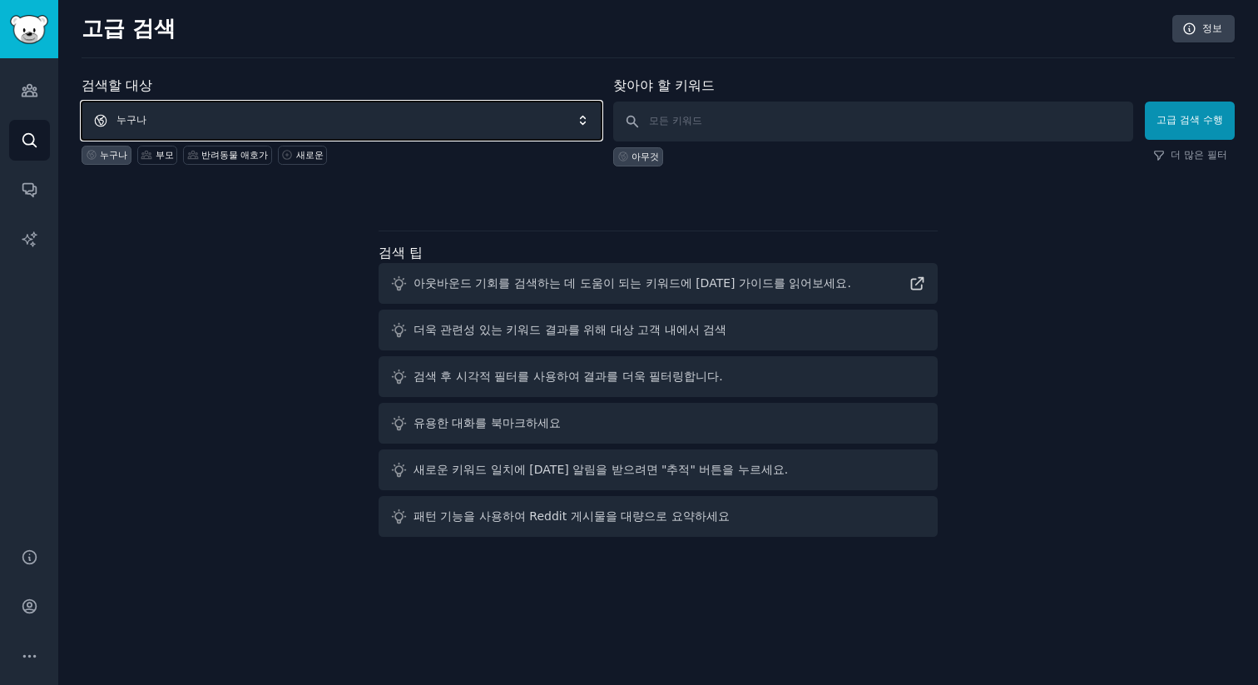
click at [296, 129] on span "누구나" at bounding box center [342, 121] width 520 height 38
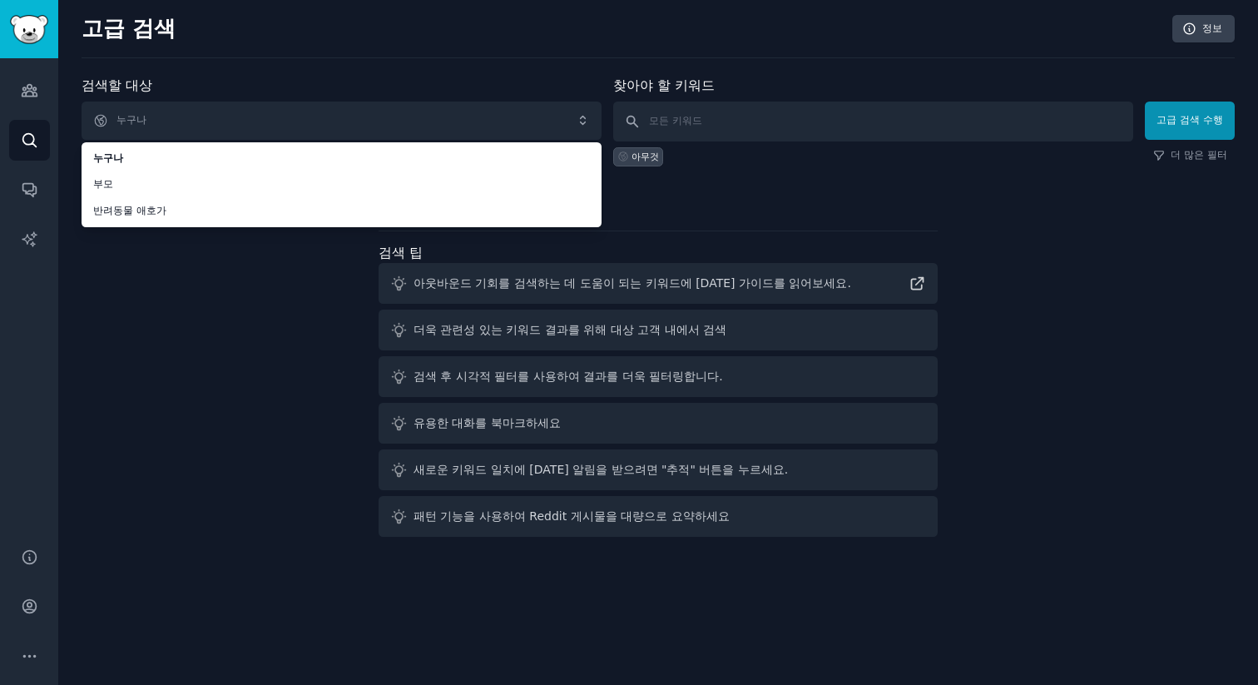
click at [216, 294] on div "검색할 대상 누구나 누구나 부모 반려동물 애호가 누구나 부모 반려동물 애호가 새로운 찾아야 할 키워드 아무것 고급 검색 수행 더 많은 필터 검…" at bounding box center [658, 310] width 1153 height 468
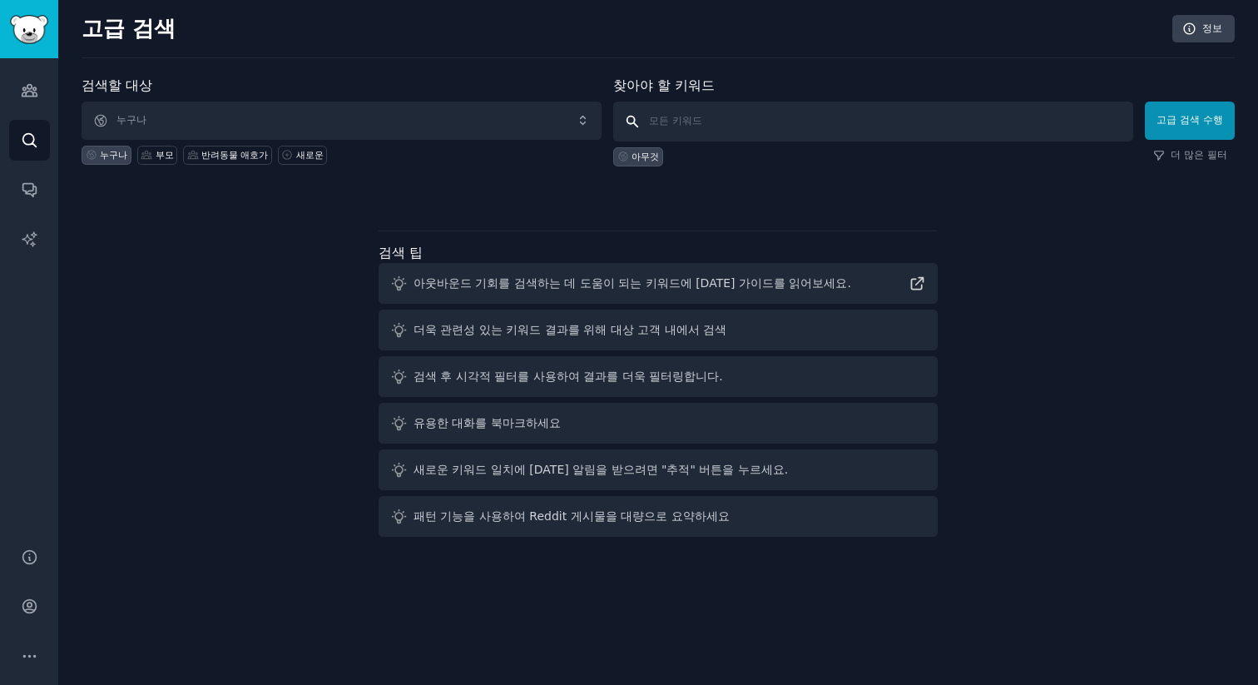
click at [711, 131] on input "text" at bounding box center [873, 122] width 520 height 40
click at [262, 443] on div "검색할 대상 누구나 누구나 부모 반려동물 애호가 새로운 찾아야 할 키워드 아무것 고급 검색 수행 더 많은 필터 검색 팁 아웃바운드 기회를 검색…" at bounding box center [658, 310] width 1153 height 468
click at [27, 226] on link "AI 보고서" at bounding box center [29, 239] width 41 height 41
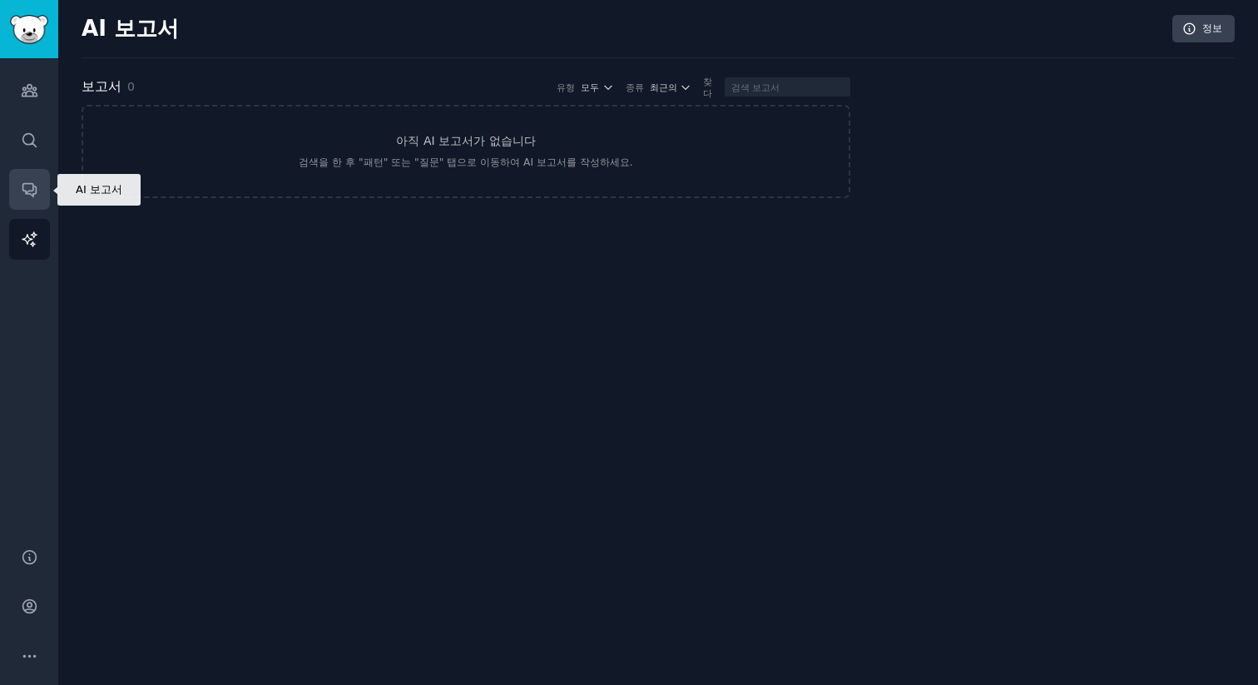
click at [31, 192] on icon "사이드바" at bounding box center [29, 189] width 17 height 17
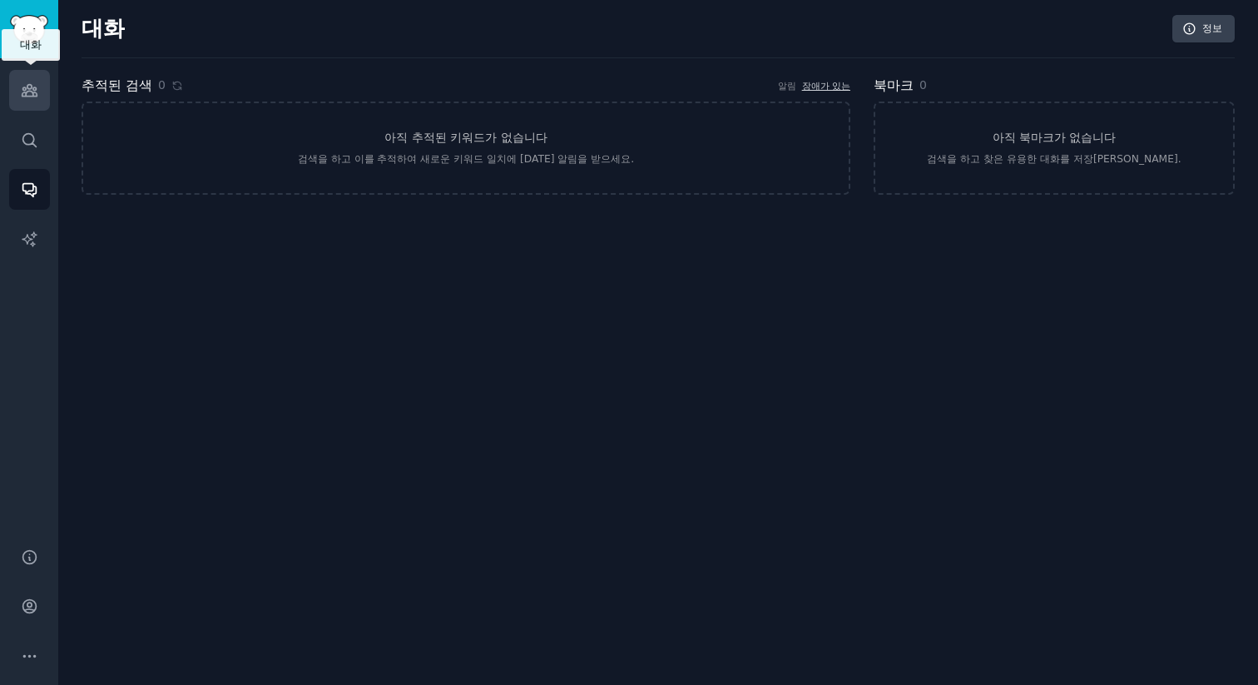
click at [35, 93] on icon "사이드바" at bounding box center [29, 91] width 15 height 12
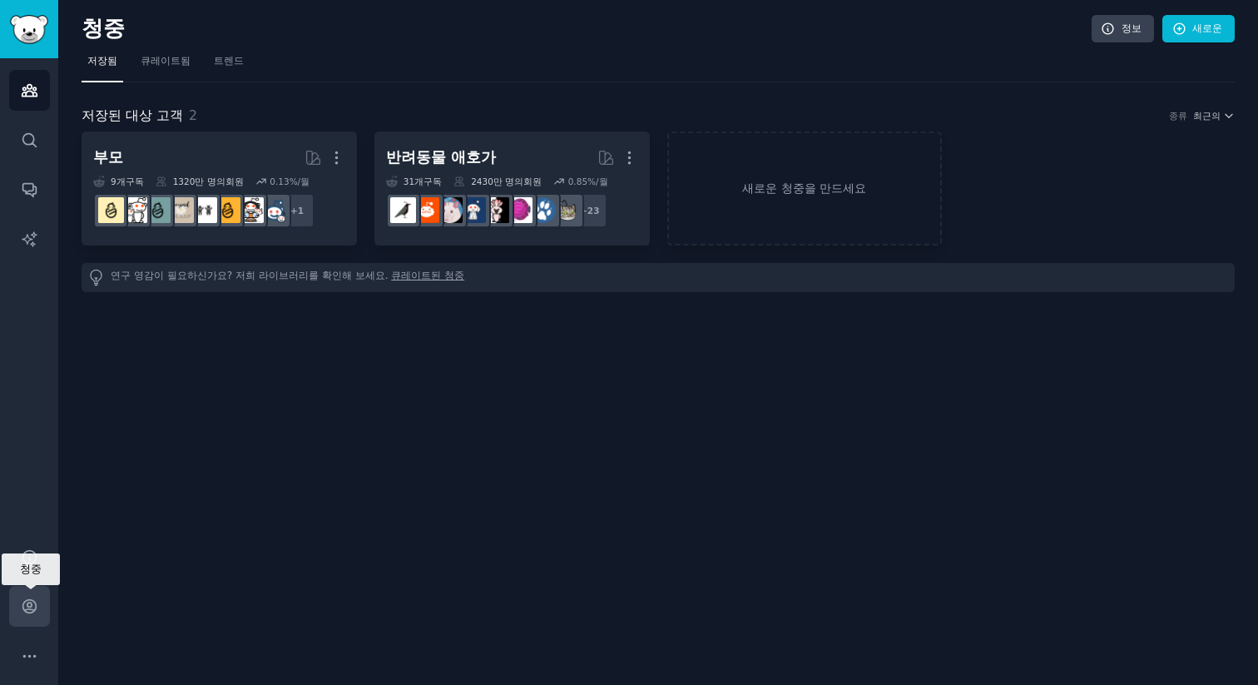
click at [37, 606] on link "계정" at bounding box center [29, 606] width 41 height 41
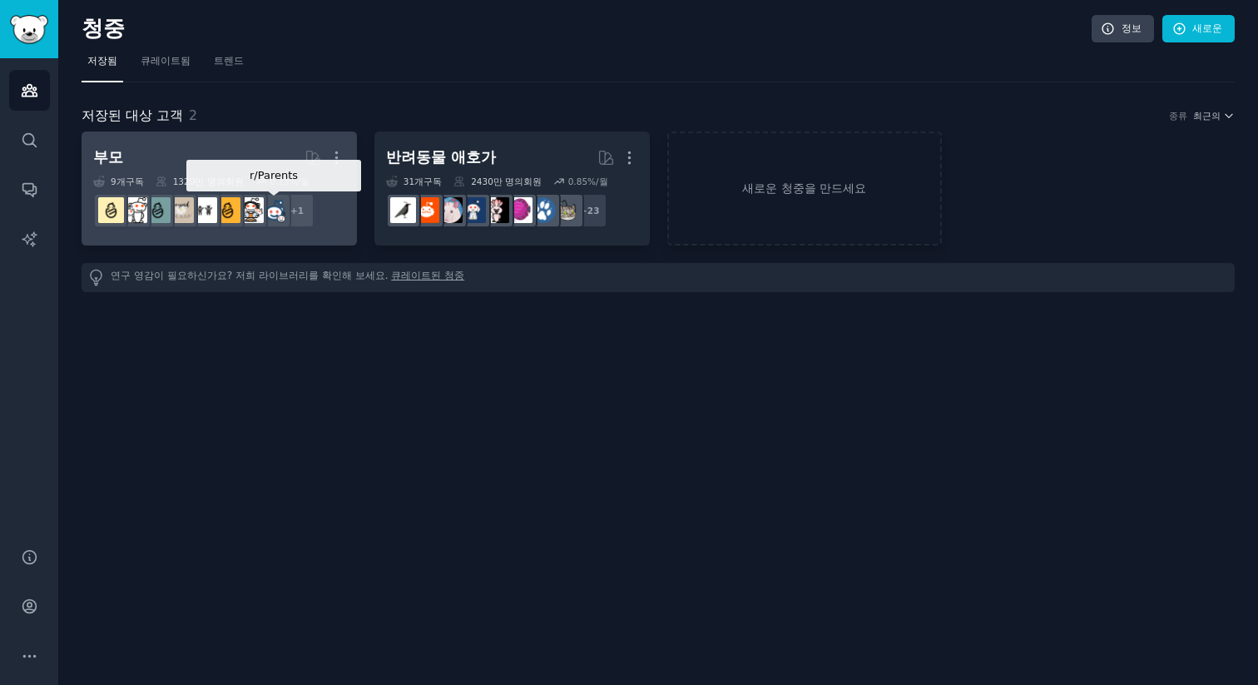
click at [280, 221] on img at bounding box center [274, 210] width 26 height 26
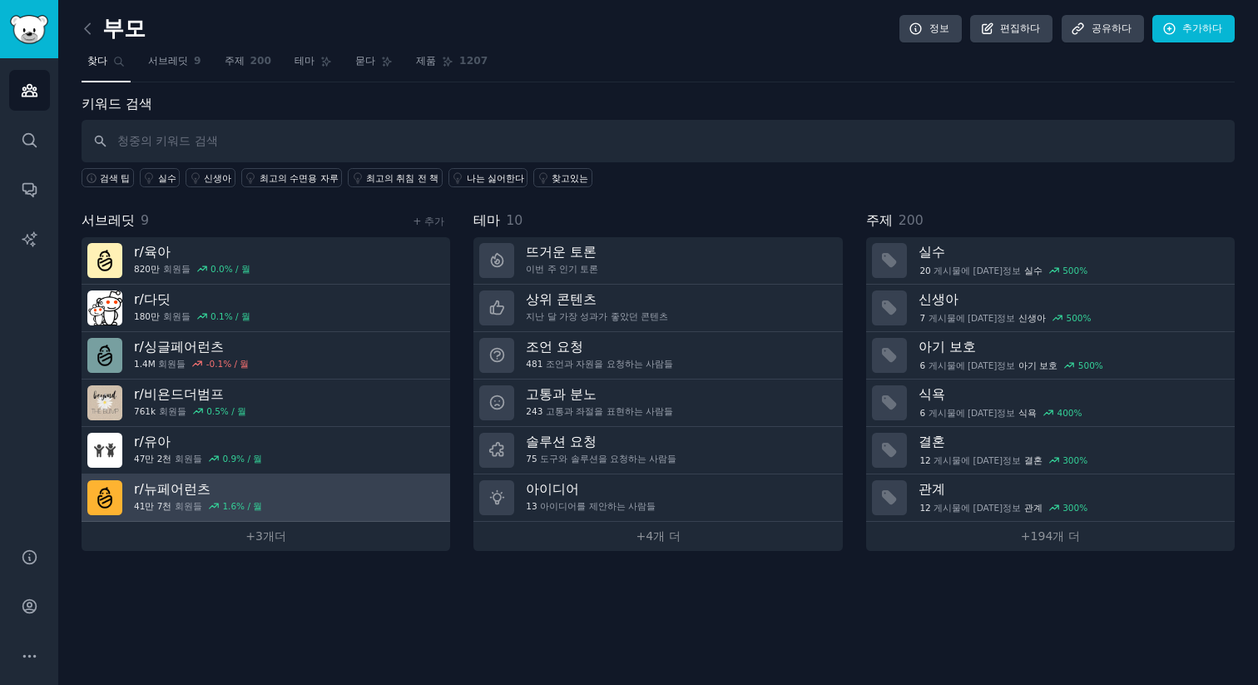
click at [321, 500] on link "r/ 뉴페어런츠 41만 7천 회원들 1.6 % / 월" at bounding box center [266, 497] width 369 height 47
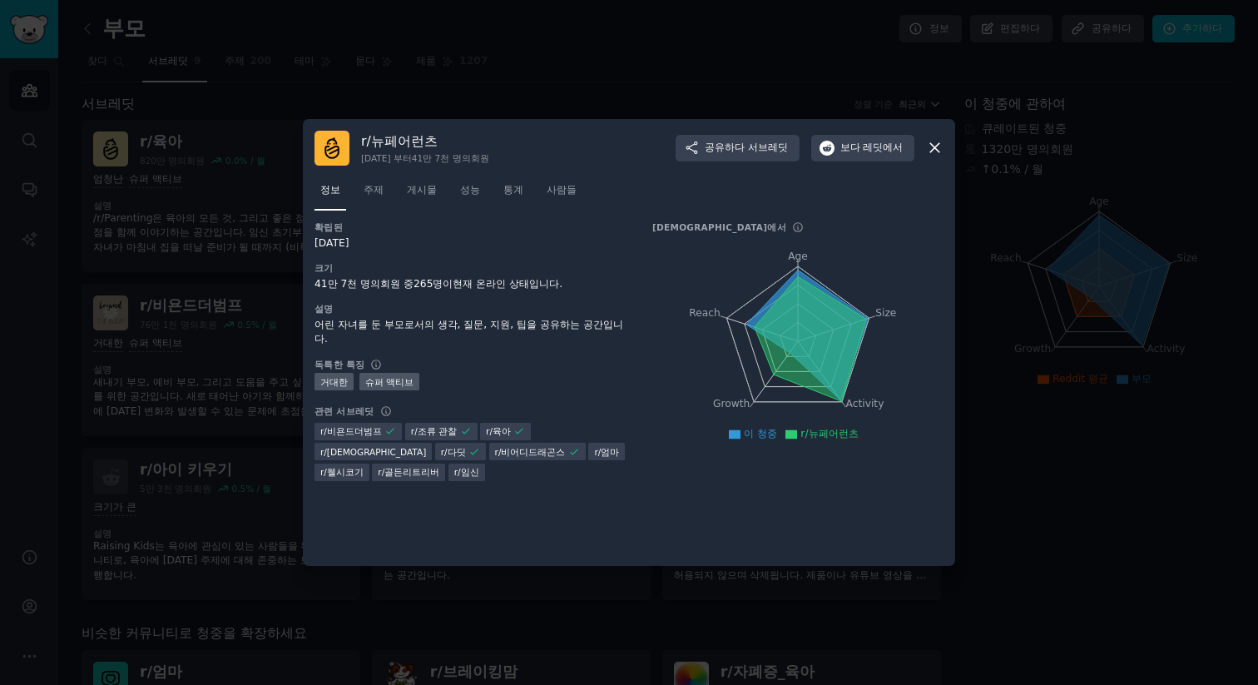
click at [932, 152] on icon at bounding box center [934, 147] width 17 height 17
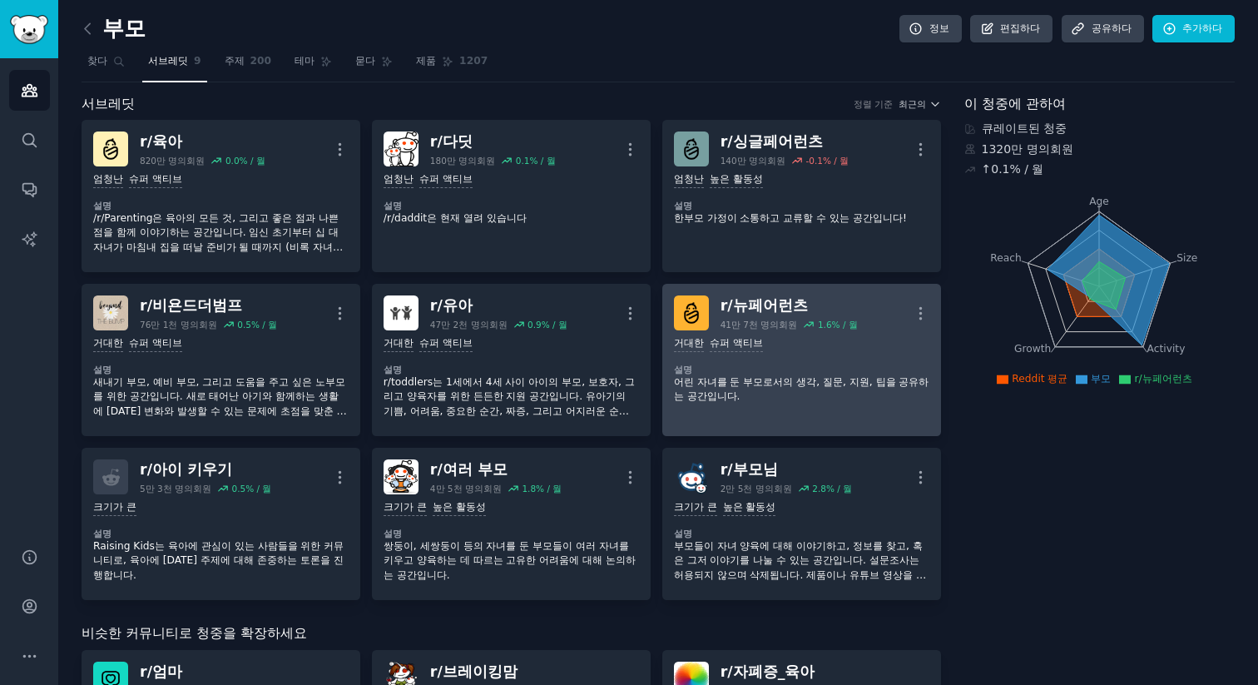
click at [816, 365] on dt "설명" at bounding box center [801, 370] width 255 height 12
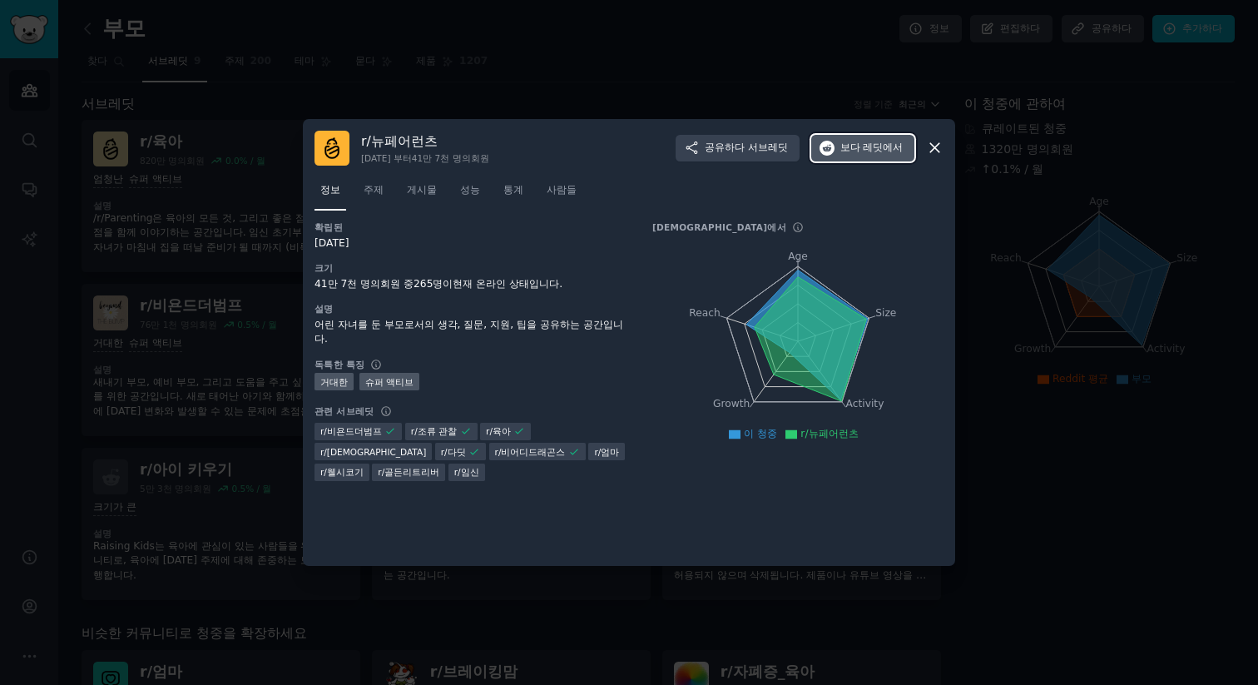
click at [852, 140] on button "보다 레딧에서" at bounding box center [863, 148] width 104 height 27
click at [939, 161] on div "r/ 뉴페어런츠 [DATE] 부터 41만 7천 명의 회원 공유하다 서브레딧 보다 레딧에서" at bounding box center [629, 148] width 629 height 35
click at [937, 145] on icon at bounding box center [934, 148] width 9 height 9
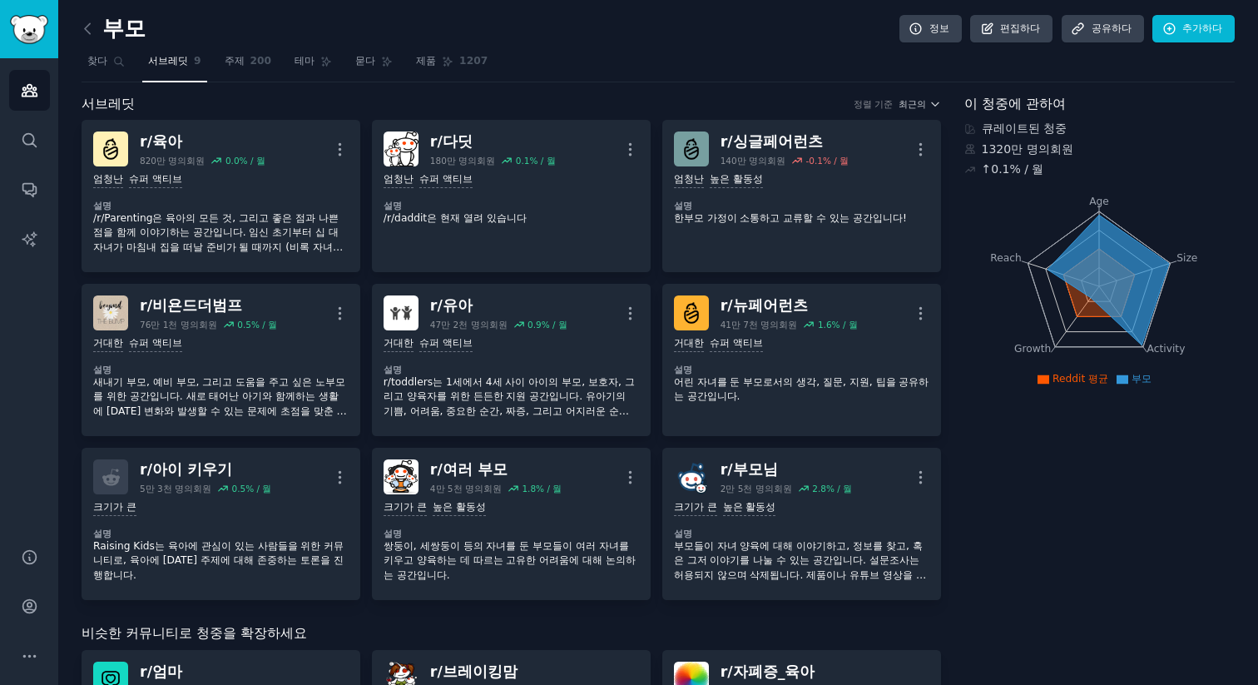
click at [575, 32] on div "부모 정보 편집하다 공유하다 추가하다" at bounding box center [658, 32] width 1153 height 34
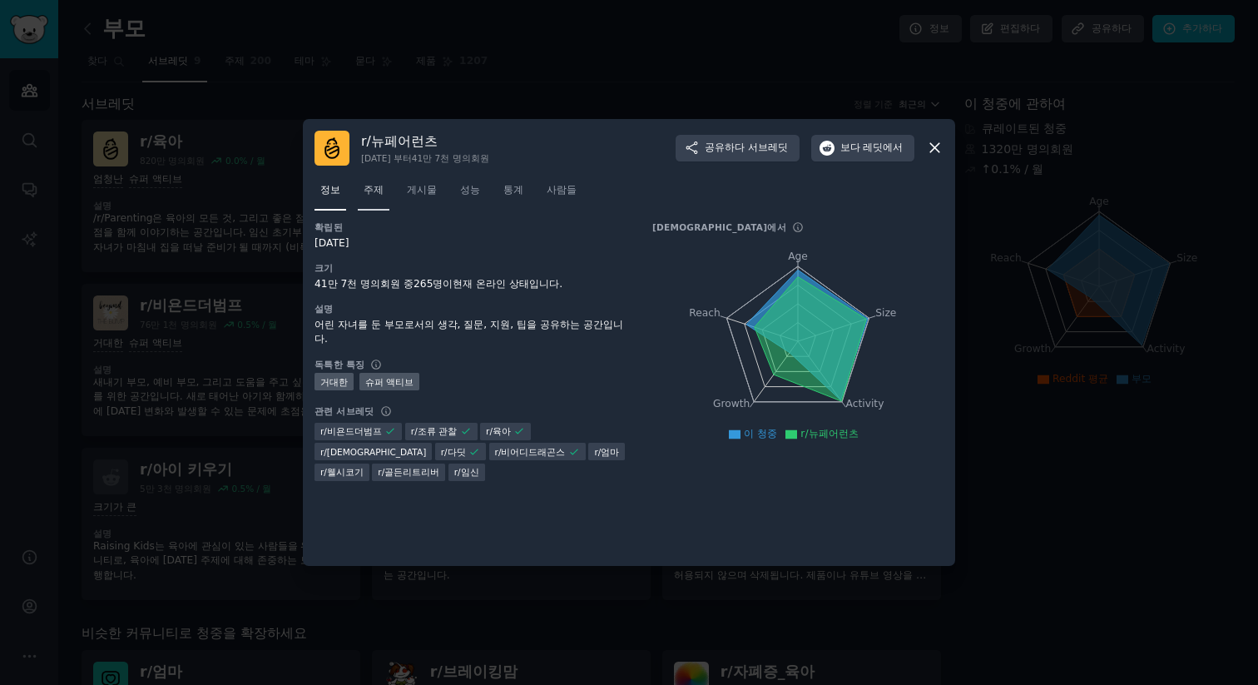
click at [364, 190] on font "주제" at bounding box center [374, 190] width 20 height 12
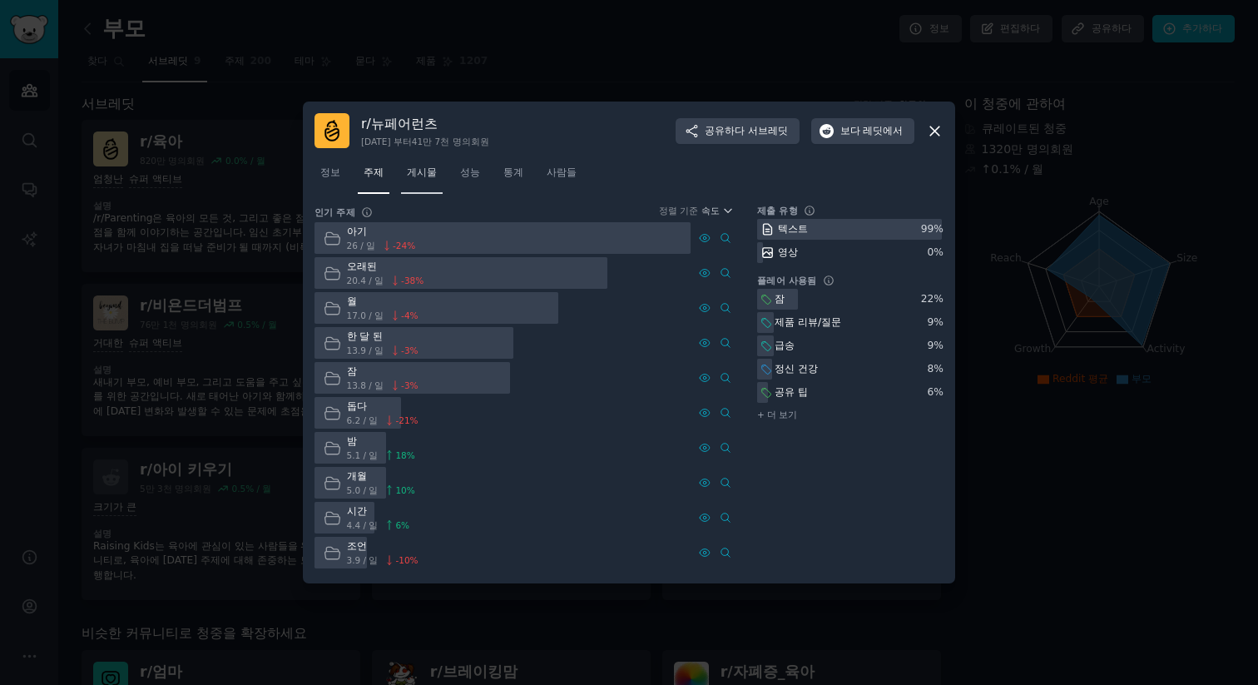
click at [409, 188] on link "게시물" at bounding box center [422, 177] width 42 height 34
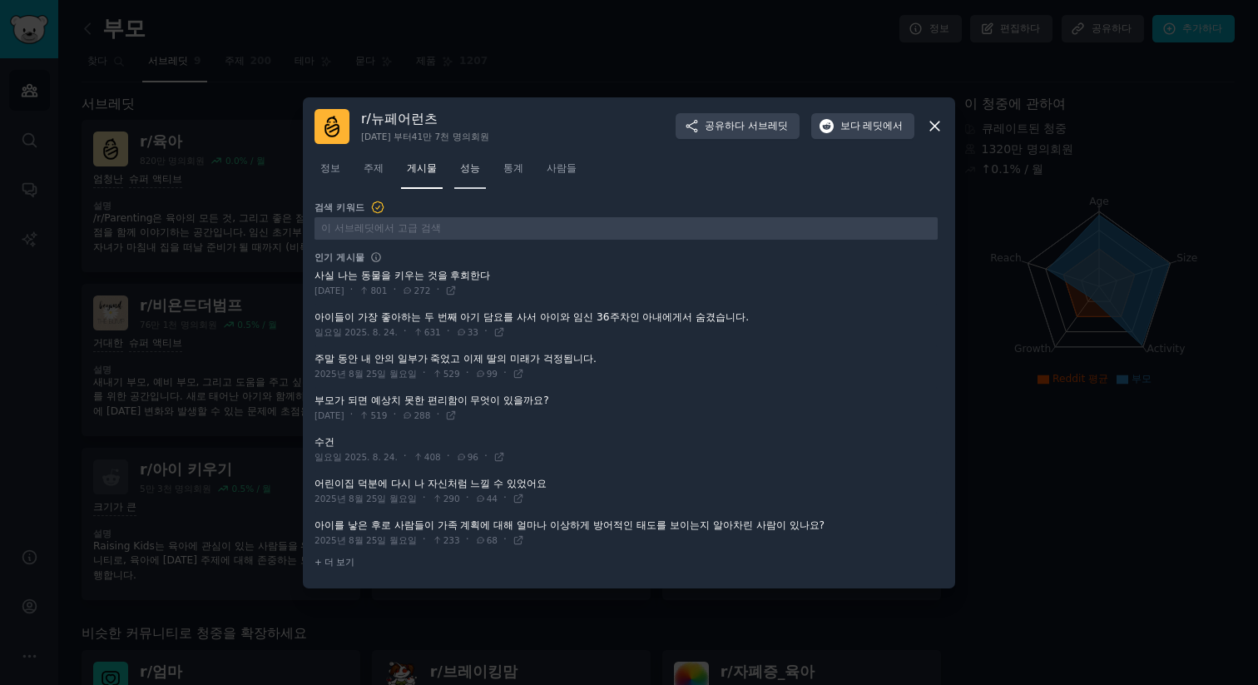
click at [454, 176] on link "성능" at bounding box center [470, 173] width 32 height 34
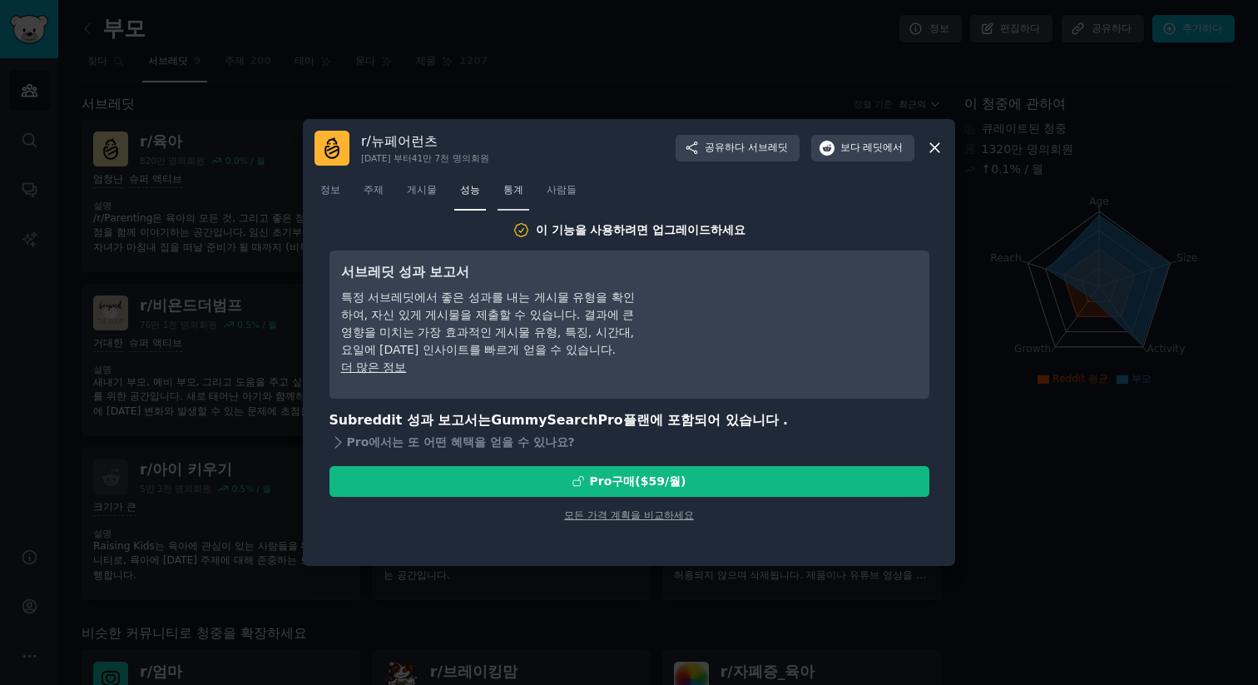
click at [498, 178] on link "통계" at bounding box center [514, 194] width 32 height 34
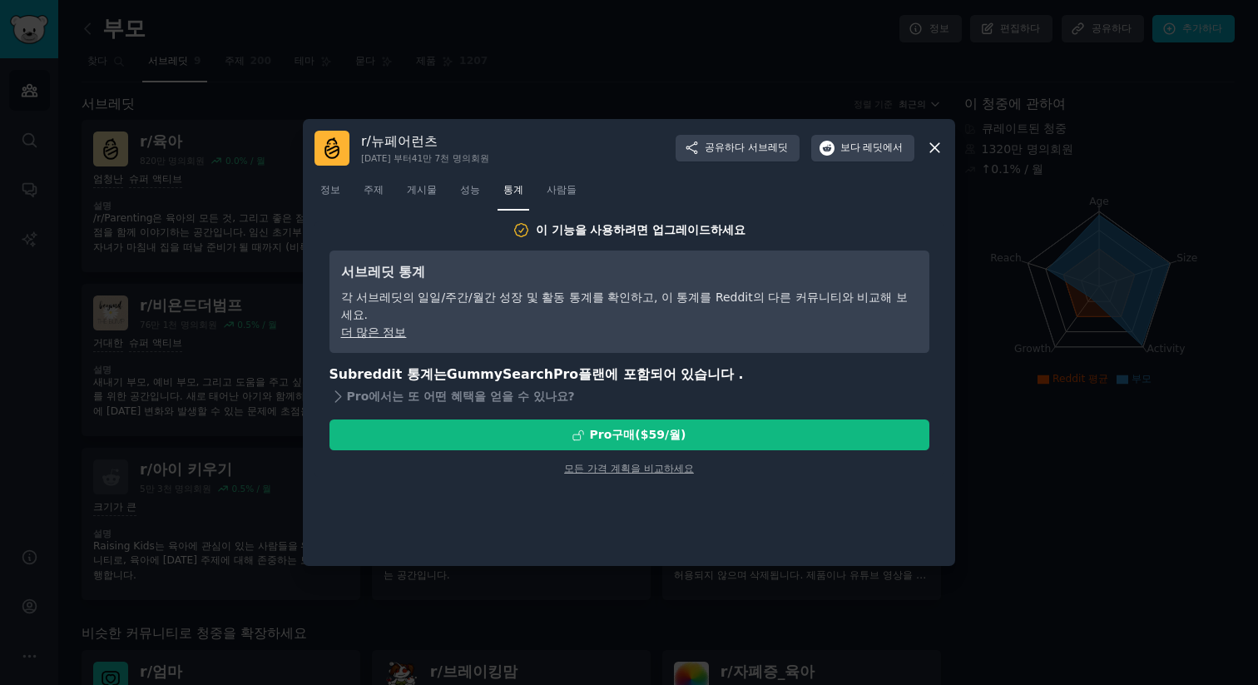
click at [526, 181] on nav "정보 주제 게시물 성능 통계 사람들" at bounding box center [629, 194] width 629 height 34
click at [526, 183] on nav "정보 주제 게시물 성능 통계 사람들" at bounding box center [629, 194] width 629 height 34
click at [547, 190] on font "사람들" at bounding box center [562, 190] width 30 height 12
click at [427, 199] on link "게시물" at bounding box center [422, 194] width 42 height 34
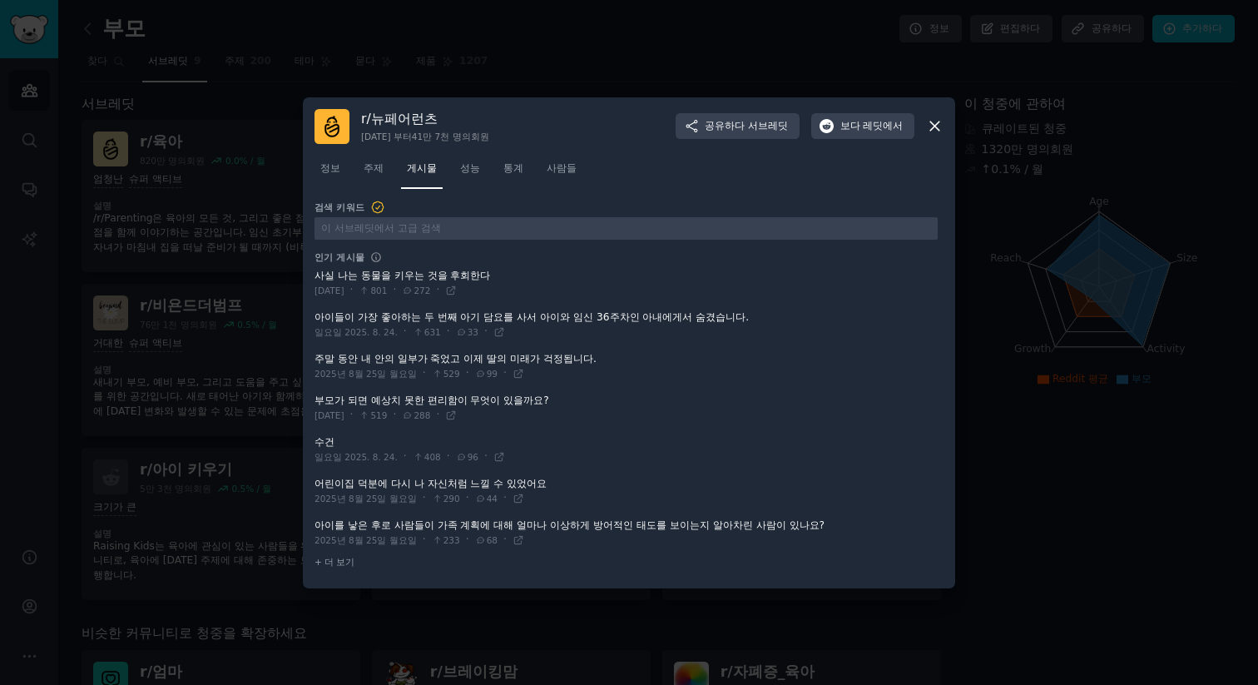
click at [544, 364] on span at bounding box center [626, 366] width 623 height 41
click at [514, 374] on icon at bounding box center [517, 372] width 7 height 7
click at [315, 408] on div "[DATE] · 519 · 288 ·" at bounding box center [386, 415] width 142 height 15
click at [916, 129] on div "r/ 뉴페어런츠 [DATE] 부터 41만 7천 명의 회원 공유하다 서브레딧 보다 레딧에서" at bounding box center [629, 126] width 629 height 35
click at [937, 123] on icon at bounding box center [934, 125] width 9 height 9
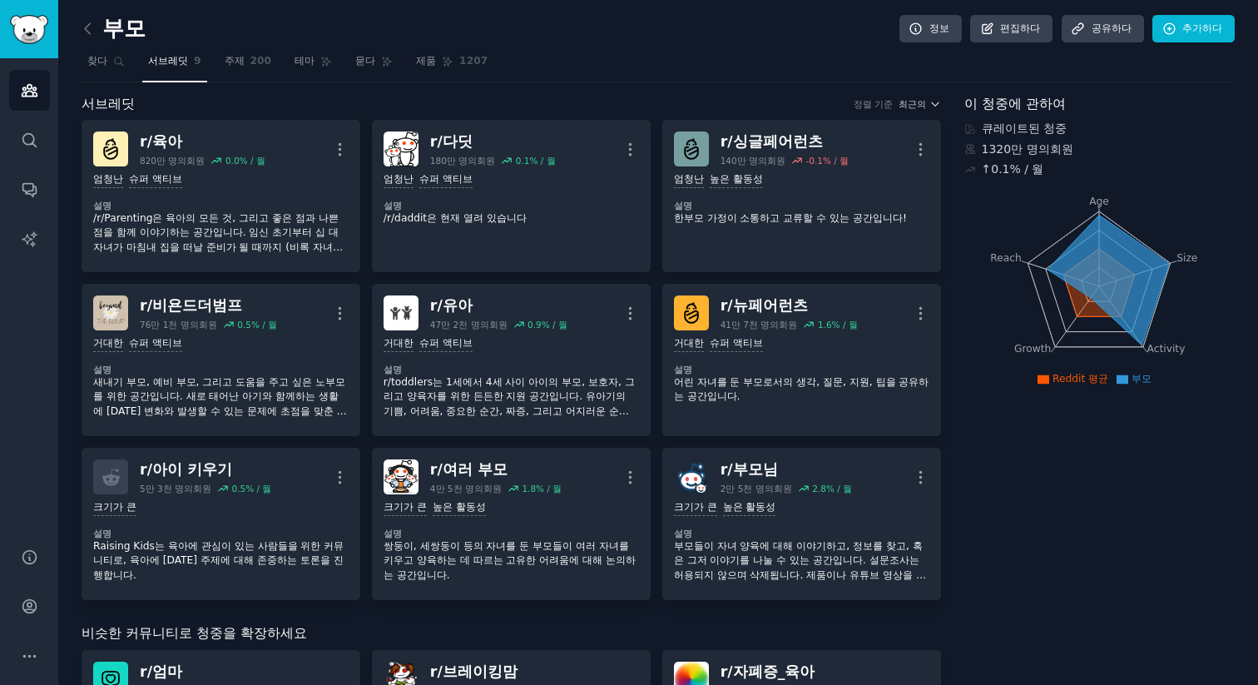
click at [83, 22] on icon at bounding box center [87, 28] width 17 height 17
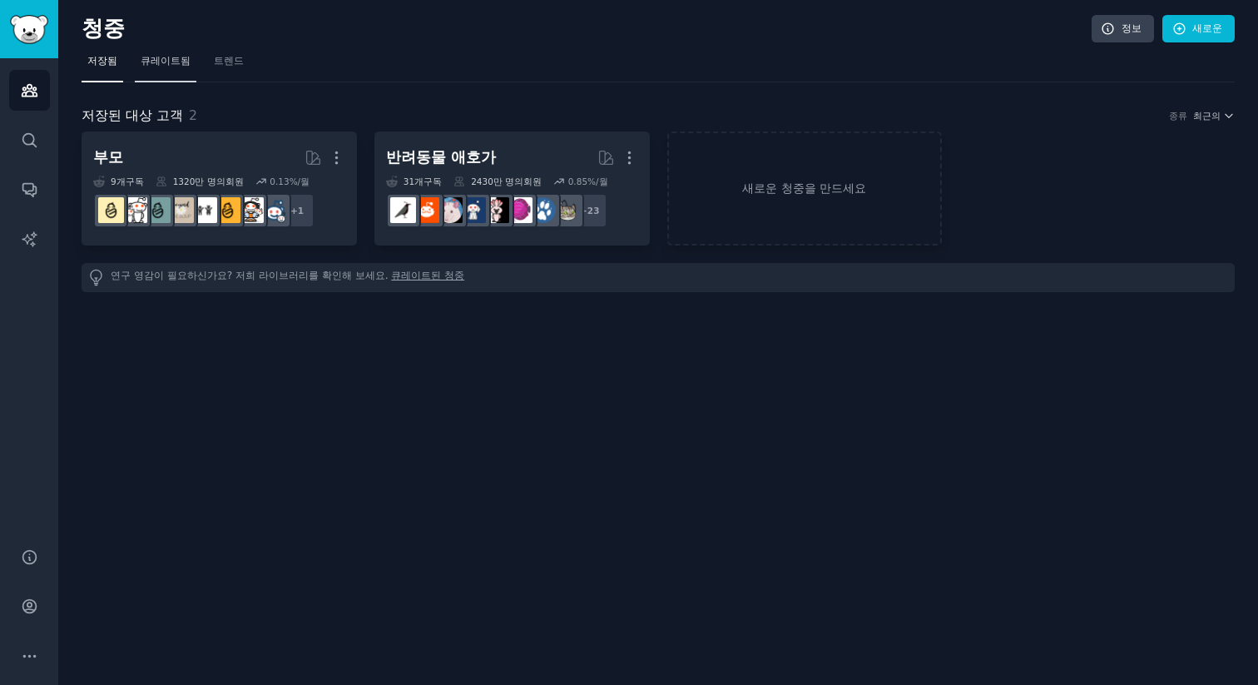
click at [164, 59] on font "큐레이트됨" at bounding box center [166, 61] width 50 height 12
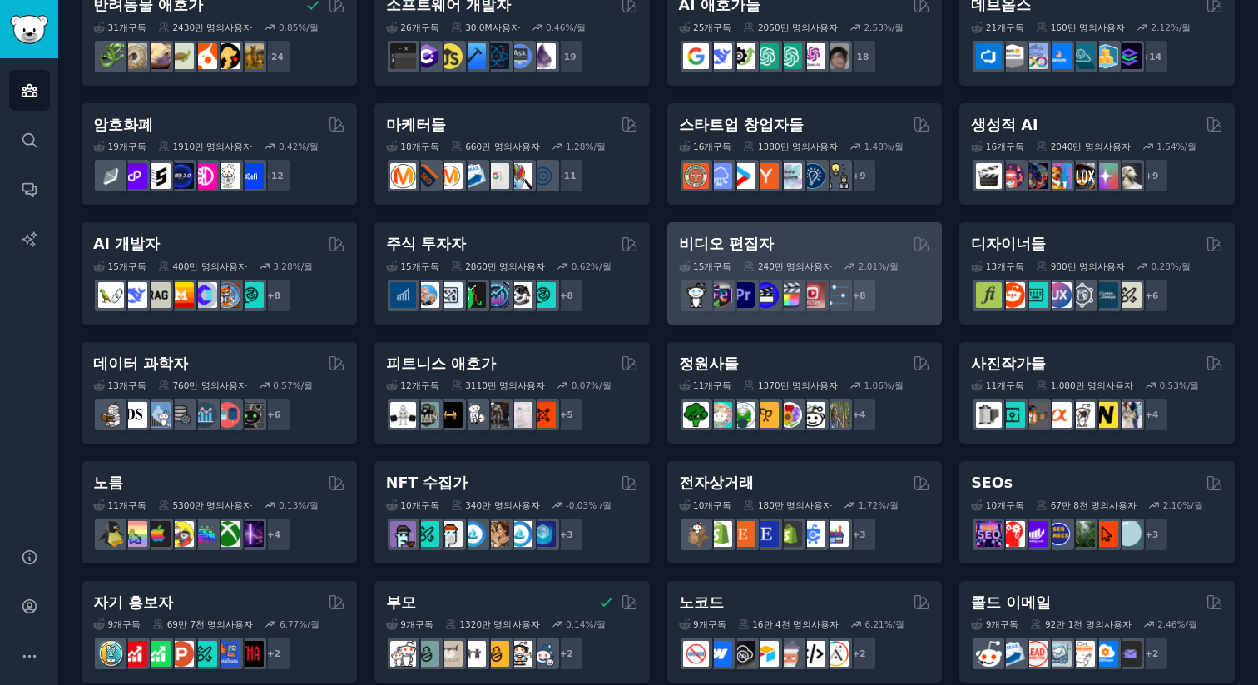
scroll to position [150, 0]
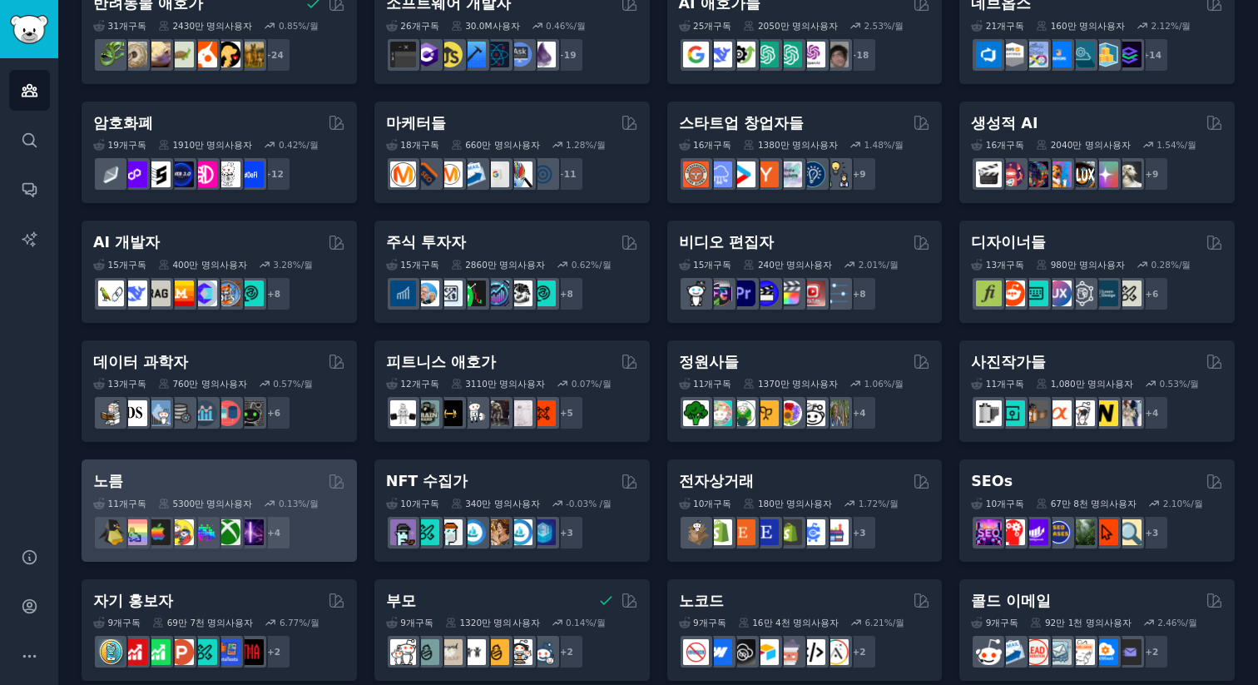
click at [295, 483] on div "노름" at bounding box center [219, 481] width 252 height 21
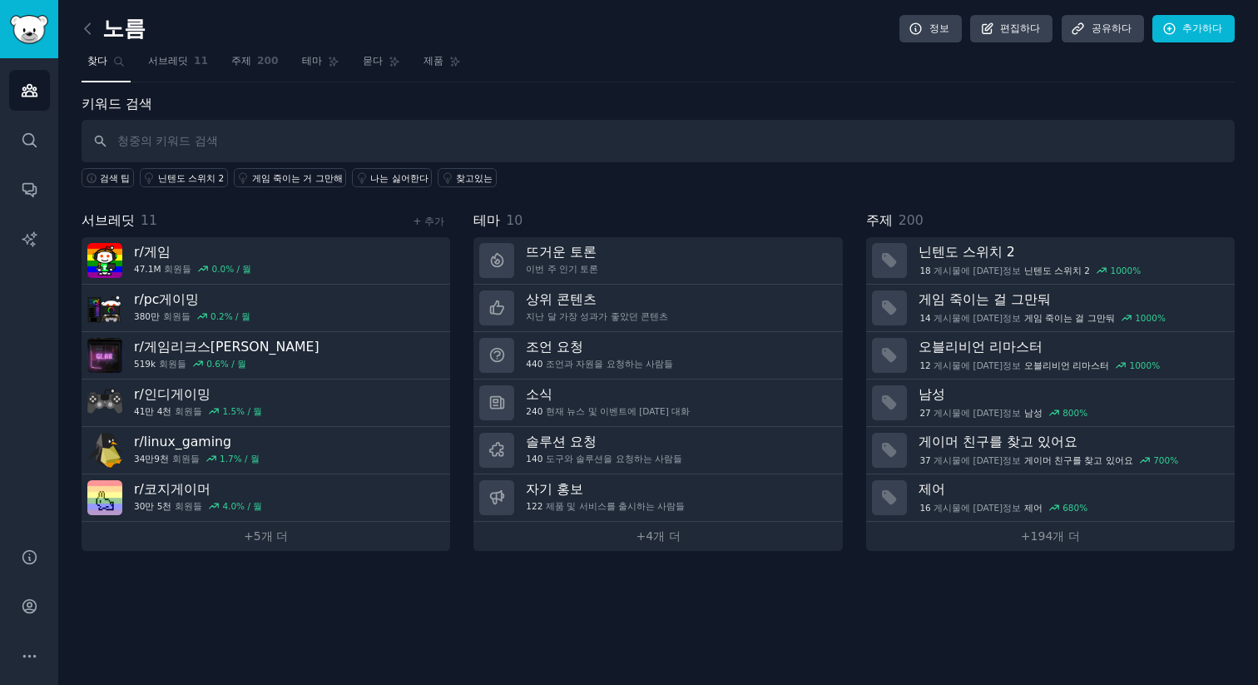
click at [400, 615] on div "노름 정보 편집하다 공유하다 추가하다 찾다 서브레딧 11 주제 200 테마 묻다 제품 키워드 검색 검색 팁 닌텐도 스위치 2 게임 죽이는 거 …" at bounding box center [658, 342] width 1200 height 685
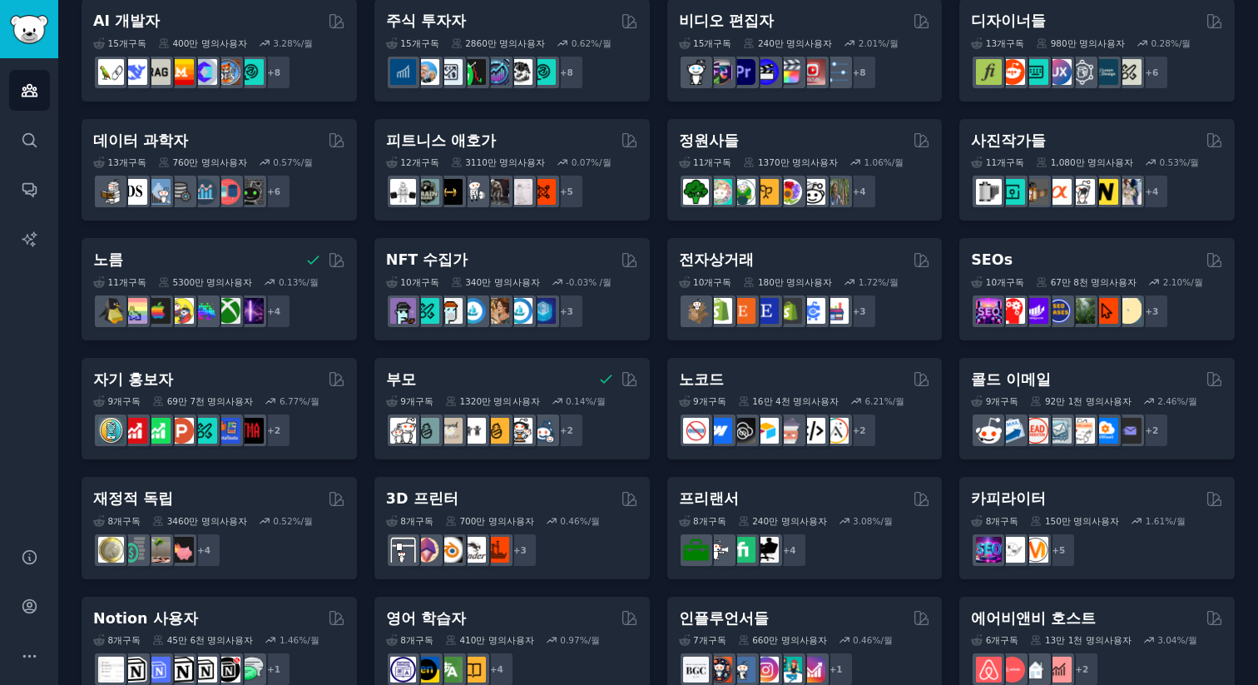
scroll to position [353, 0]
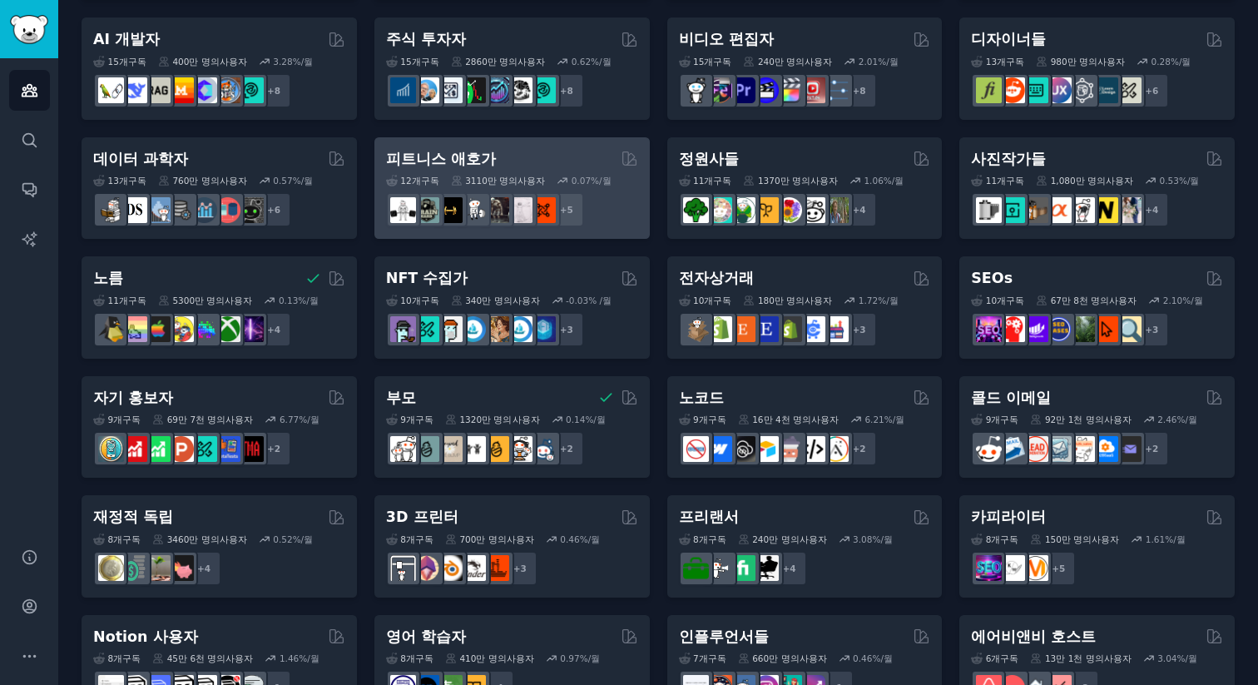
click at [541, 158] on div "피트니스 애호가" at bounding box center [512, 159] width 252 height 21
